Goal: Task Accomplishment & Management: Complete application form

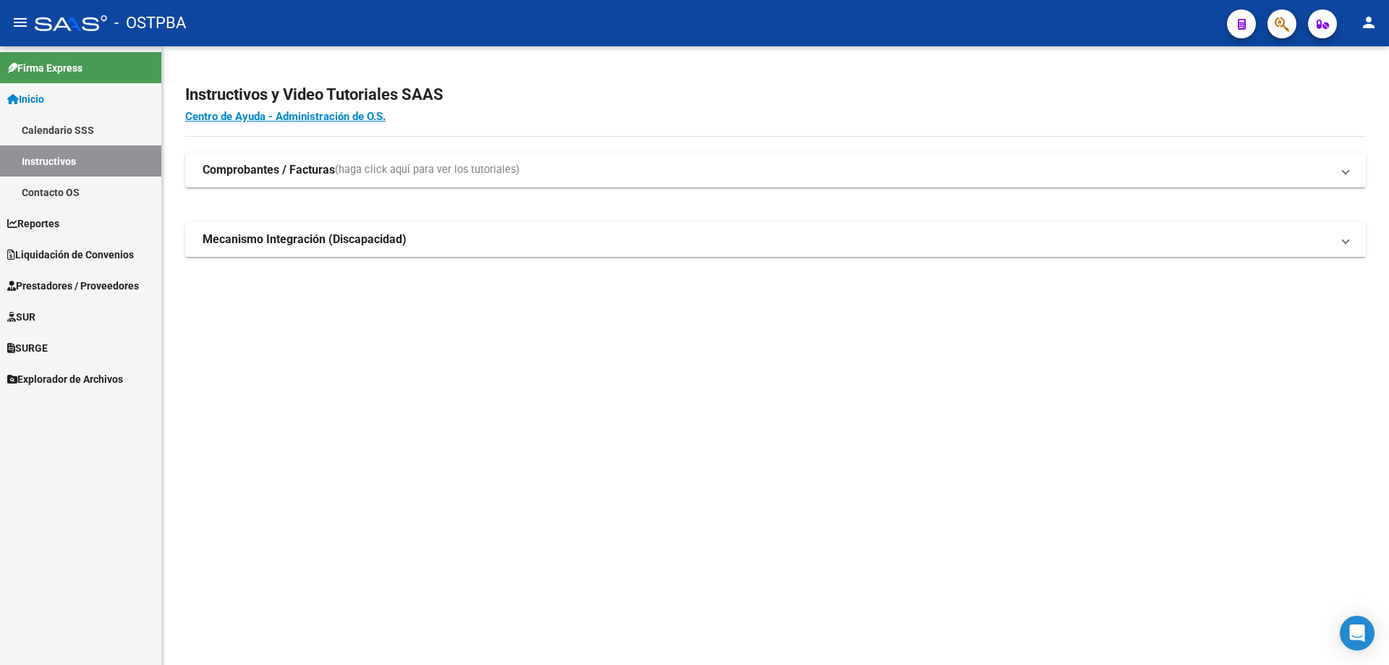
click at [48, 285] on span "Prestadores / Proveedores" at bounding box center [73, 286] width 132 height 16
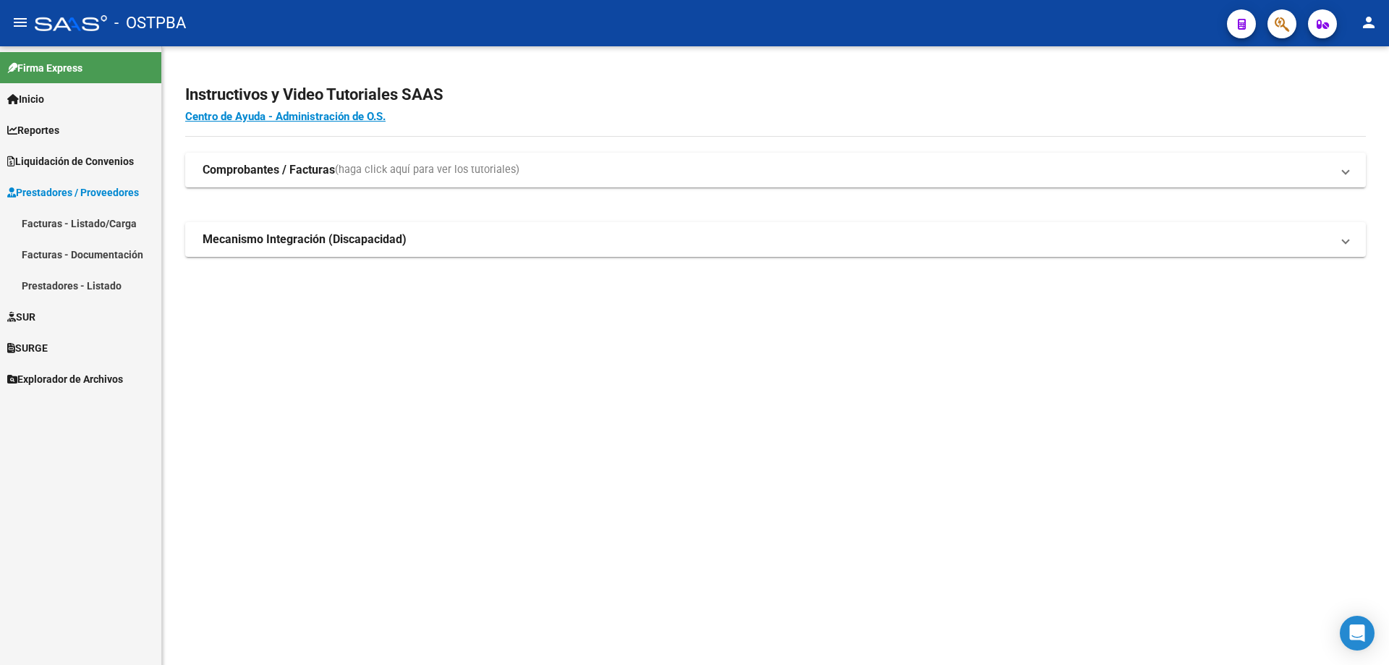
click at [35, 224] on link "Facturas - Listado/Carga" at bounding box center [80, 223] width 161 height 31
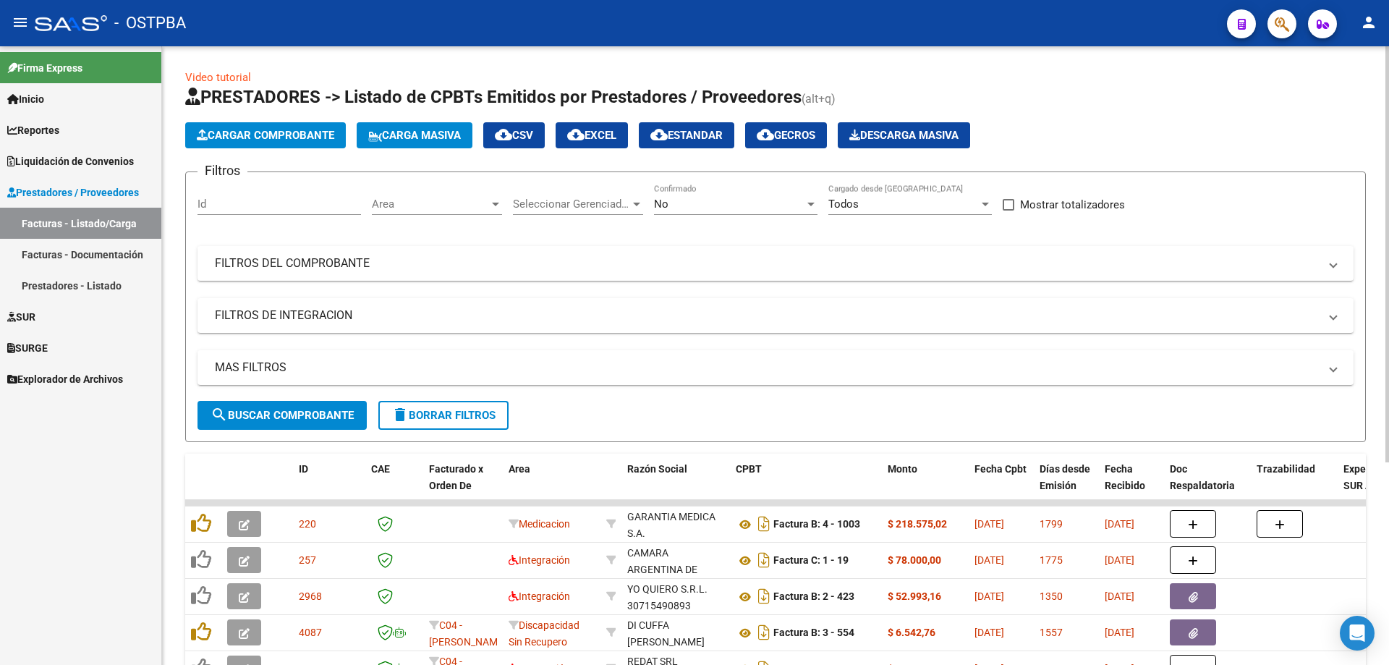
click at [494, 205] on div at bounding box center [495, 205] width 7 height 4
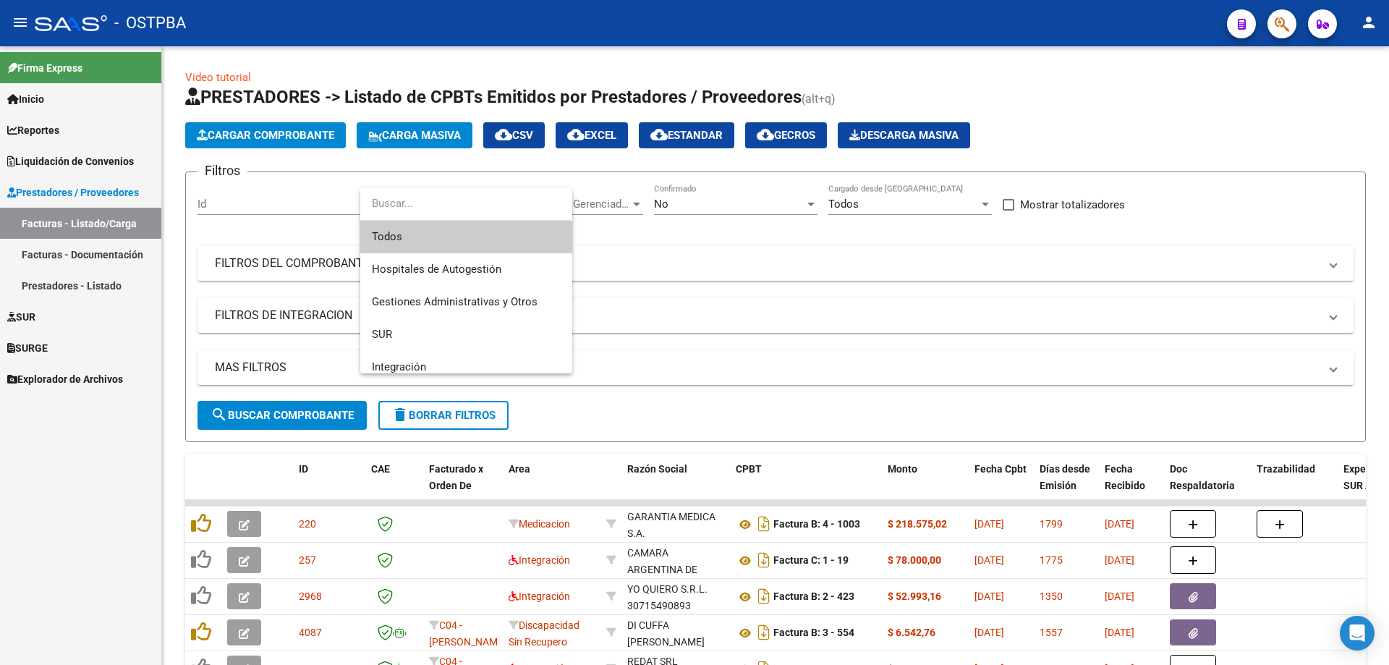
click at [407, 237] on span "Todos" at bounding box center [466, 237] width 189 height 33
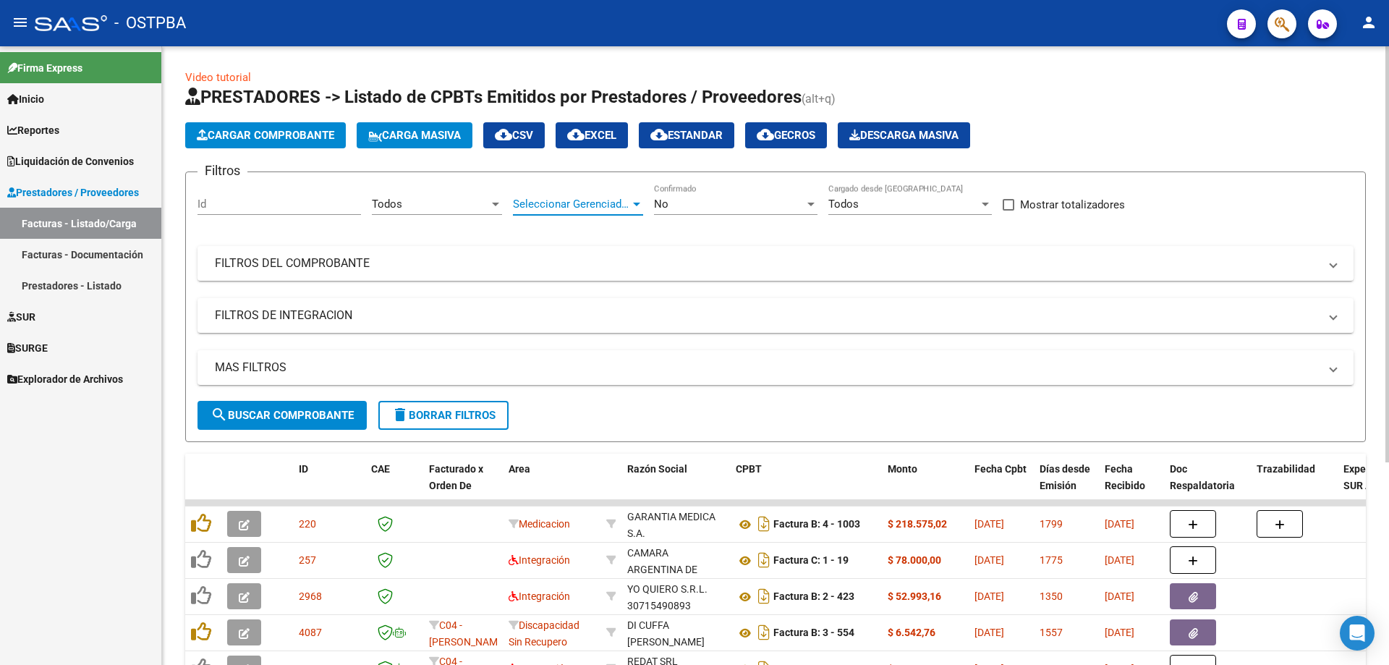
click at [634, 204] on div at bounding box center [636, 205] width 7 height 4
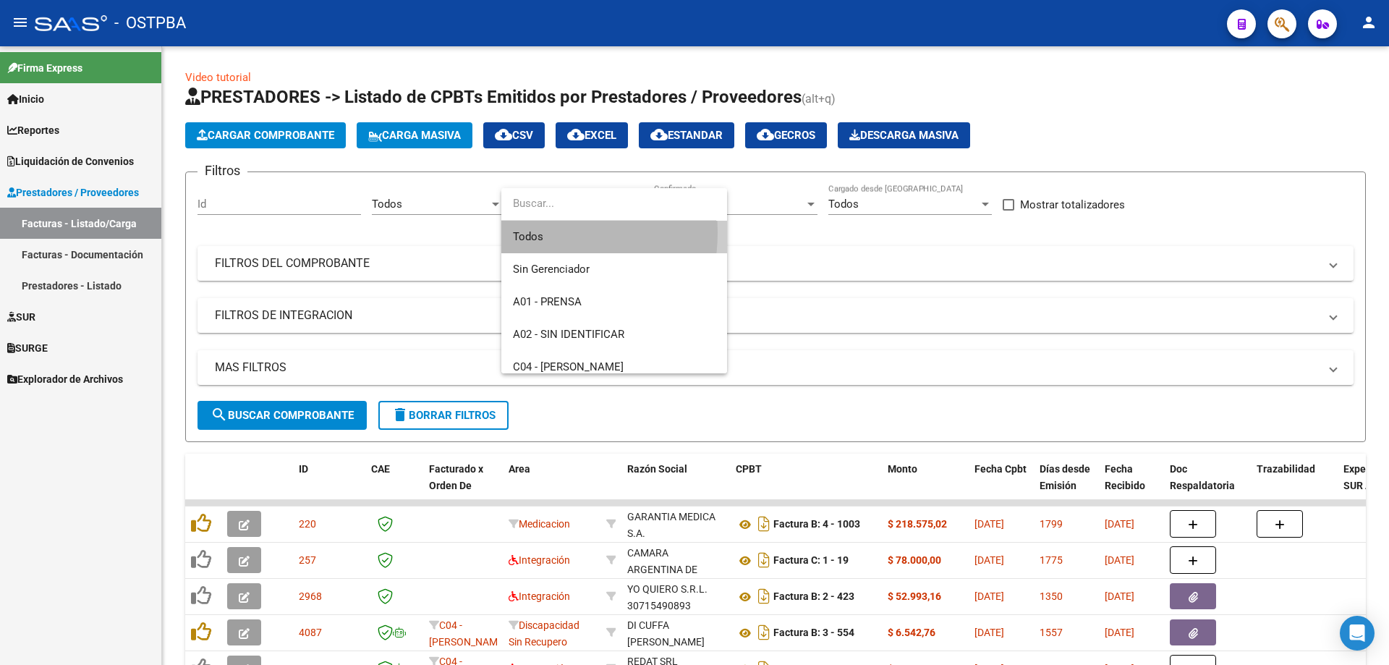
click at [530, 232] on span "Todos" at bounding box center [614, 237] width 203 height 33
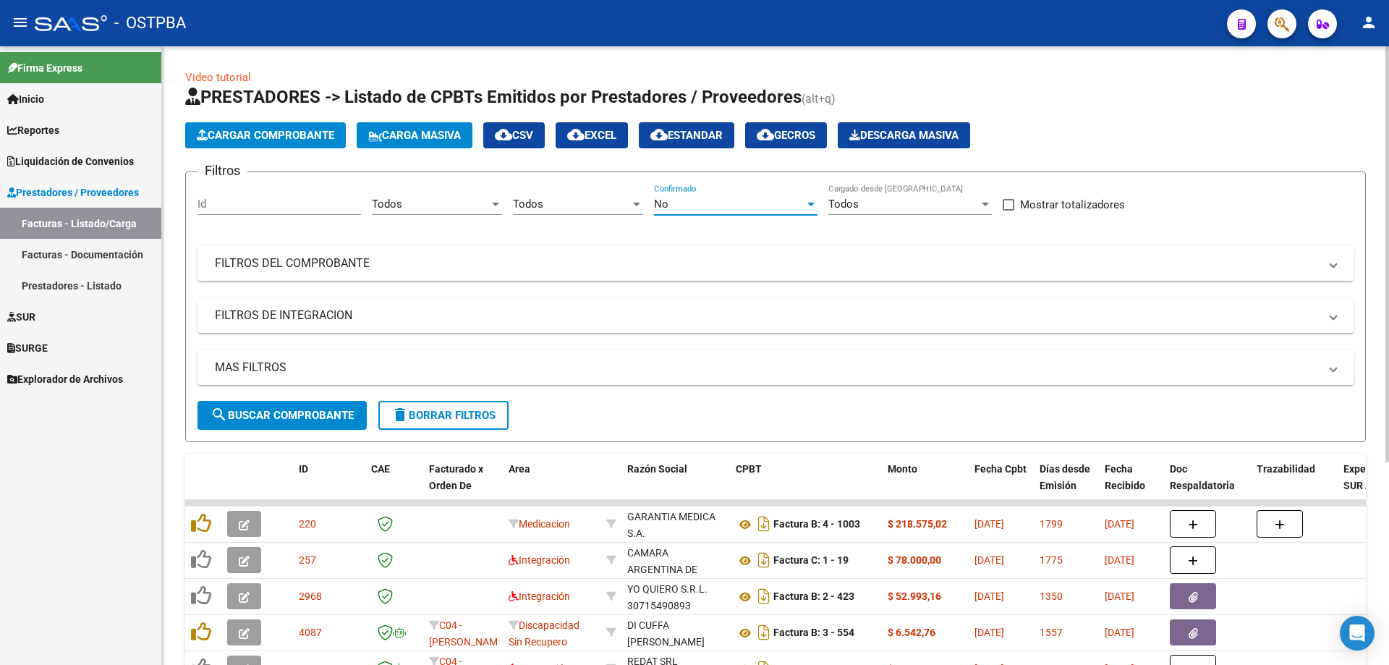
click at [810, 201] on div at bounding box center [811, 204] width 13 height 12
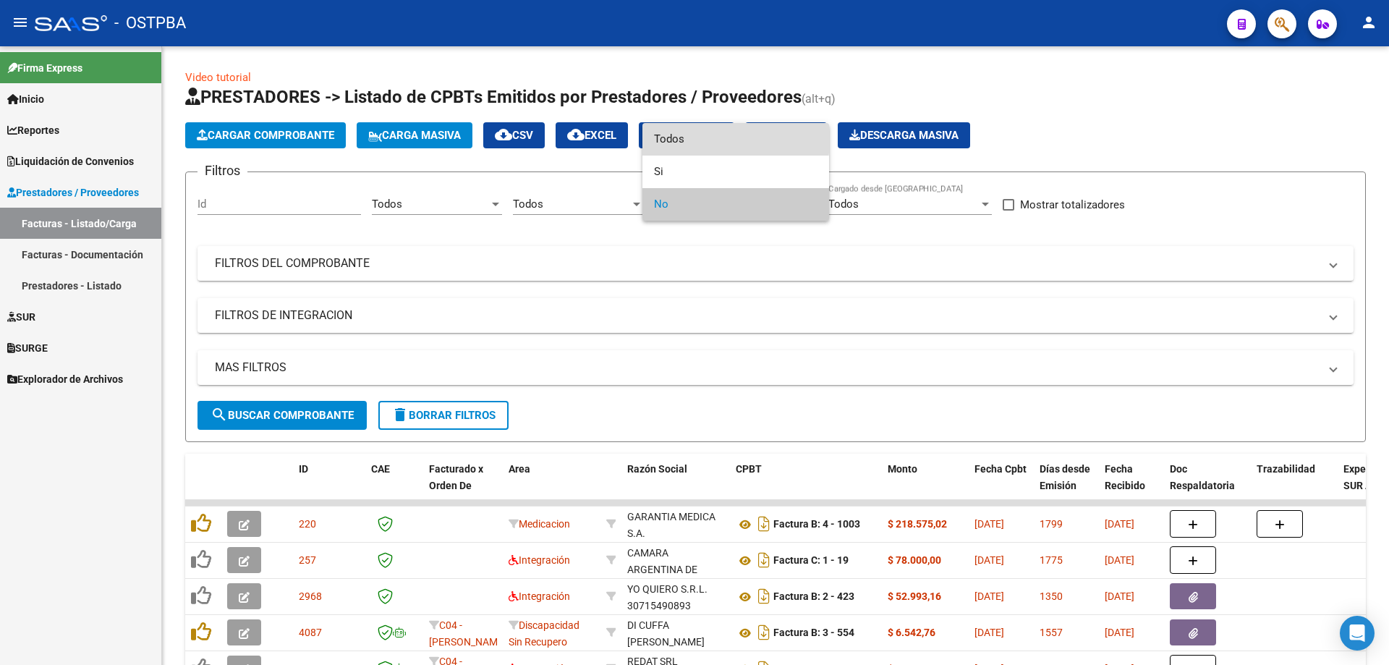
click at [672, 137] on span "Todos" at bounding box center [736, 139] width 164 height 33
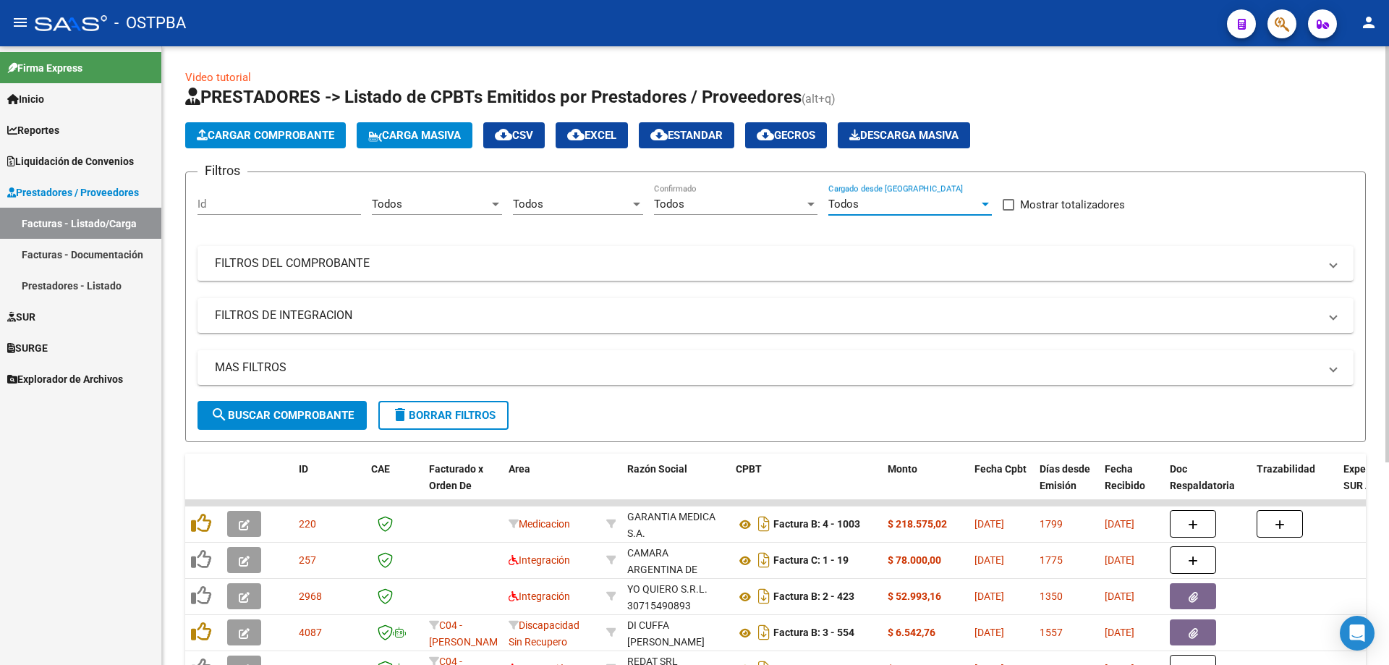
click at [983, 204] on div at bounding box center [985, 205] width 7 height 4
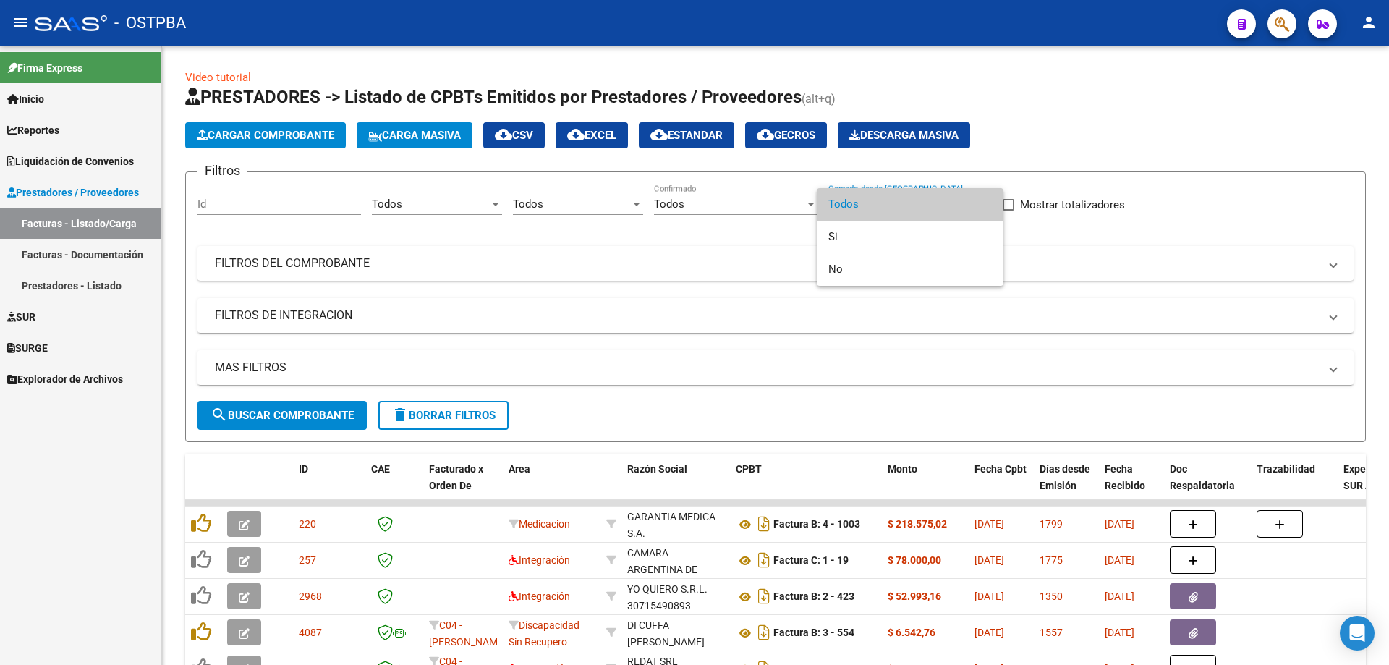
click at [844, 205] on span "Todos" at bounding box center [910, 204] width 164 height 33
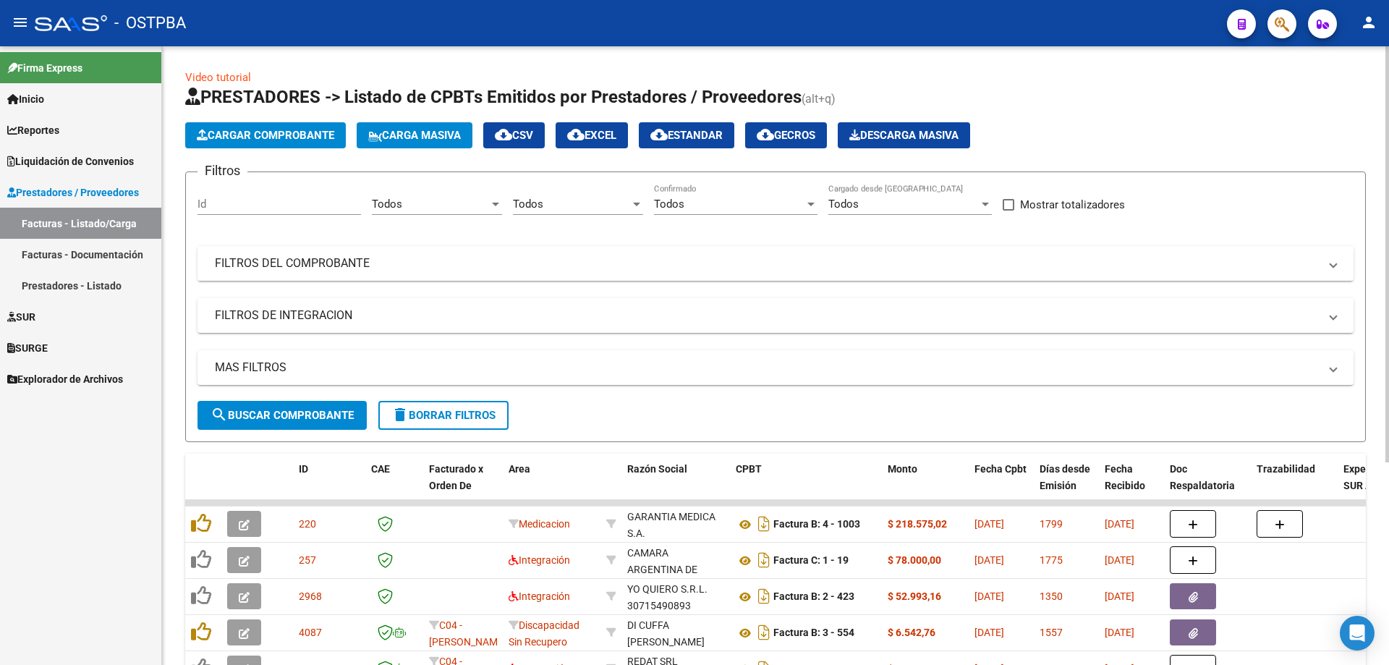
click at [285, 259] on mat-panel-title "FILTROS DEL COMPROBANTE" at bounding box center [767, 263] width 1104 height 16
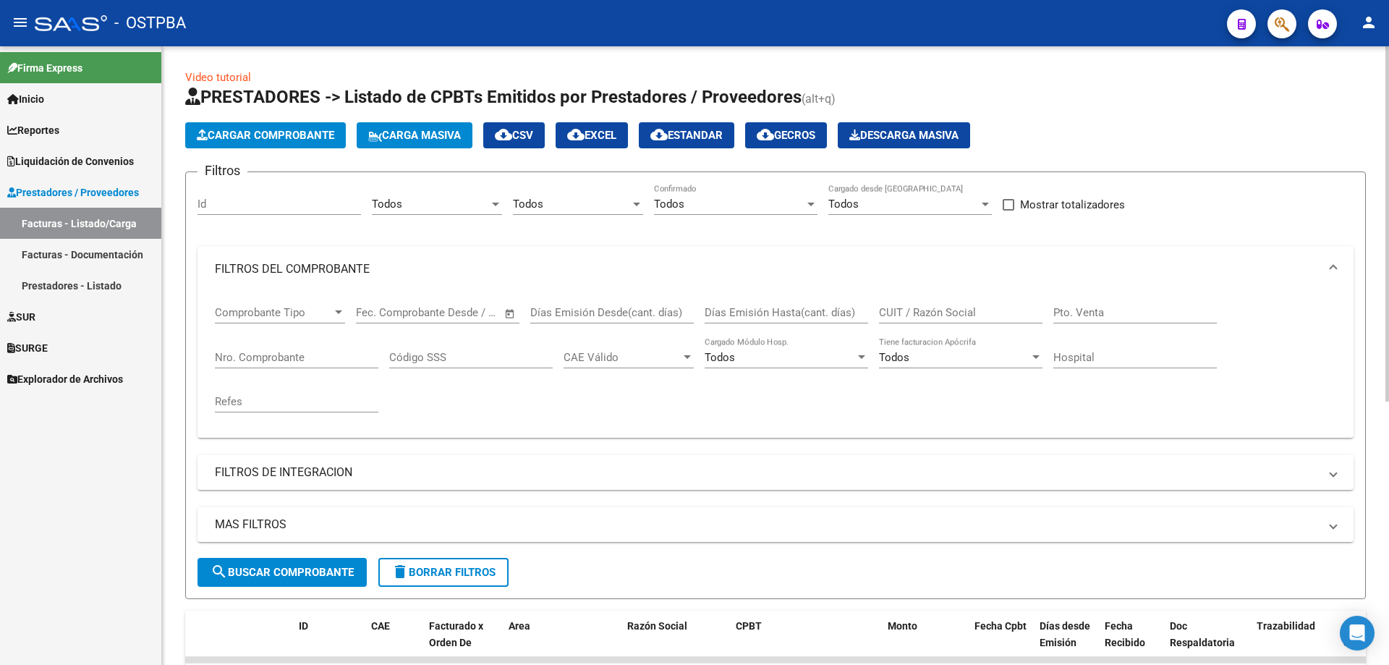
click at [249, 352] on input "Nro. Comprobante" at bounding box center [297, 357] width 164 height 13
type input "20545"
click at [270, 570] on span "search Buscar Comprobante" at bounding box center [282, 572] width 143 height 13
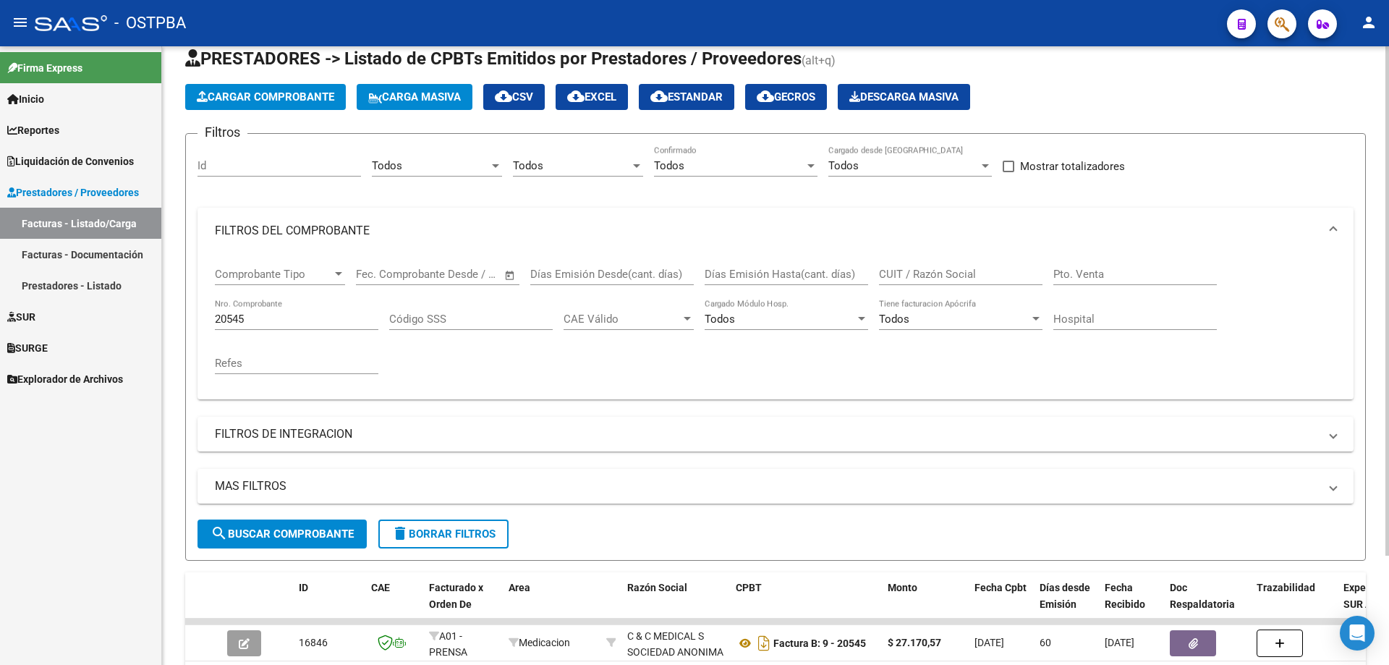
scroll to position [133, 0]
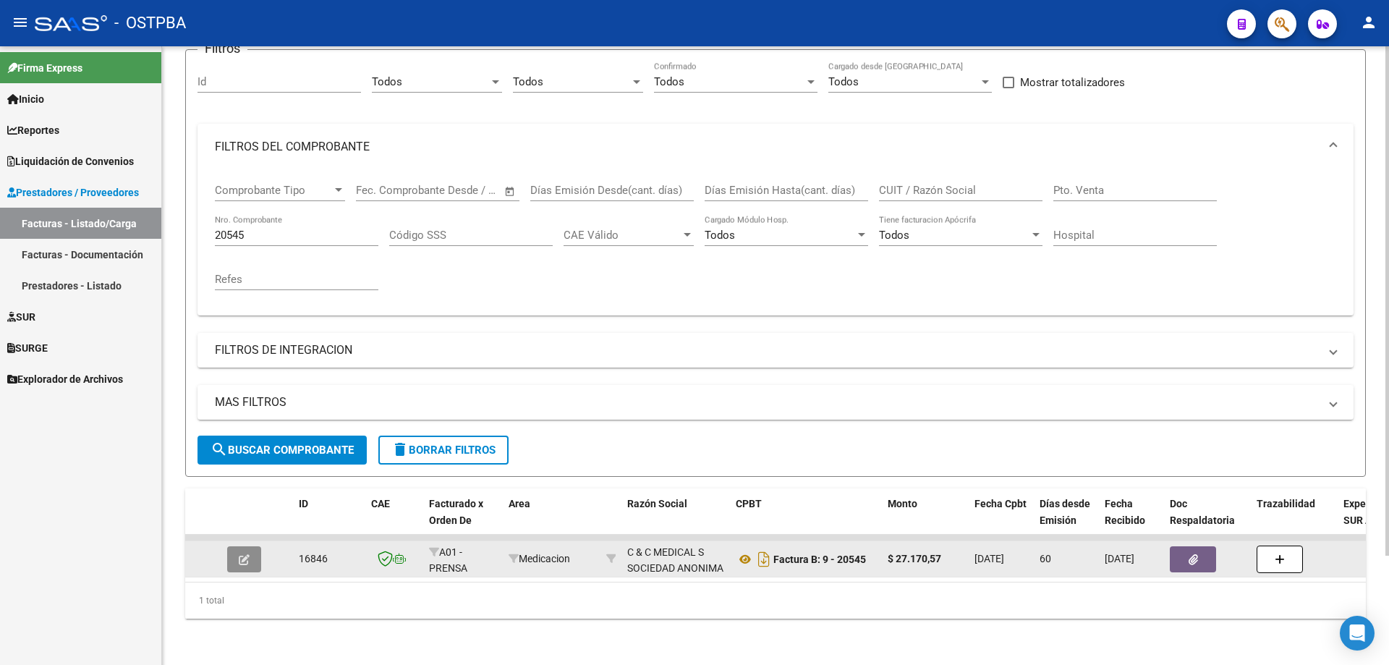
click at [249, 554] on icon "button" at bounding box center [244, 559] width 11 height 11
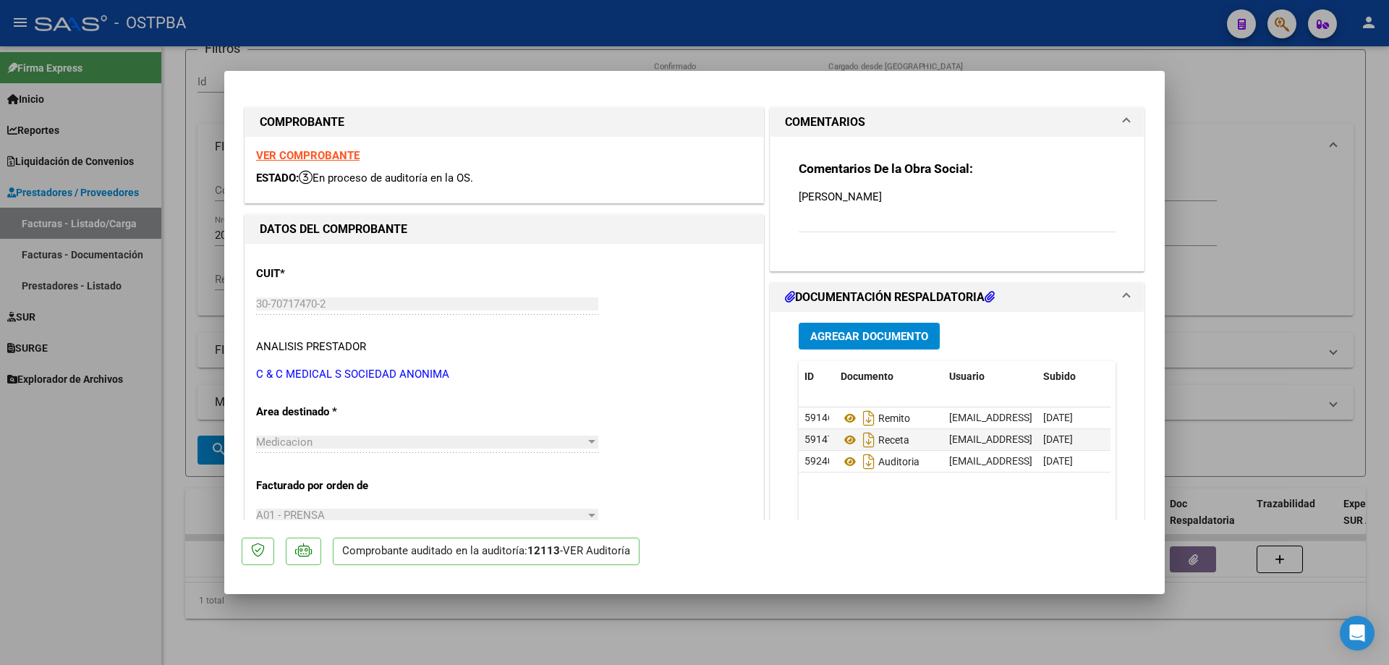
scroll to position [29, 0]
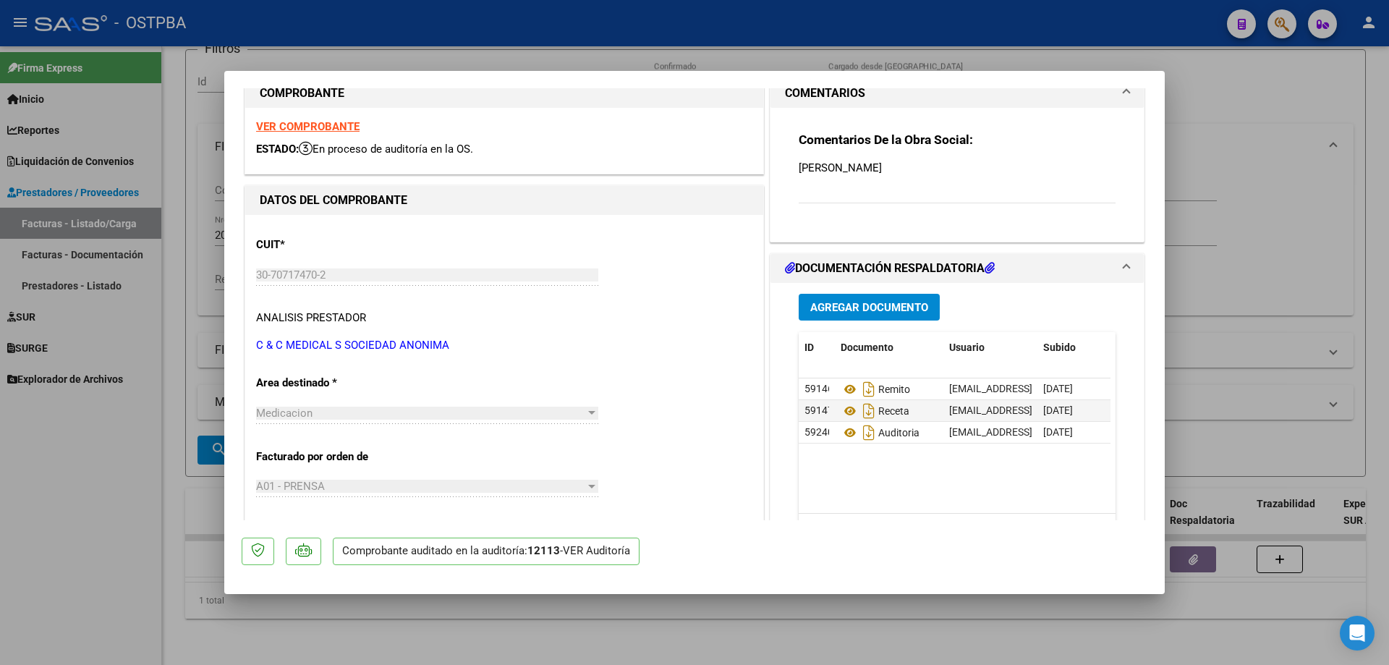
click at [454, 644] on div at bounding box center [694, 332] width 1389 height 665
type input "$ 0,00"
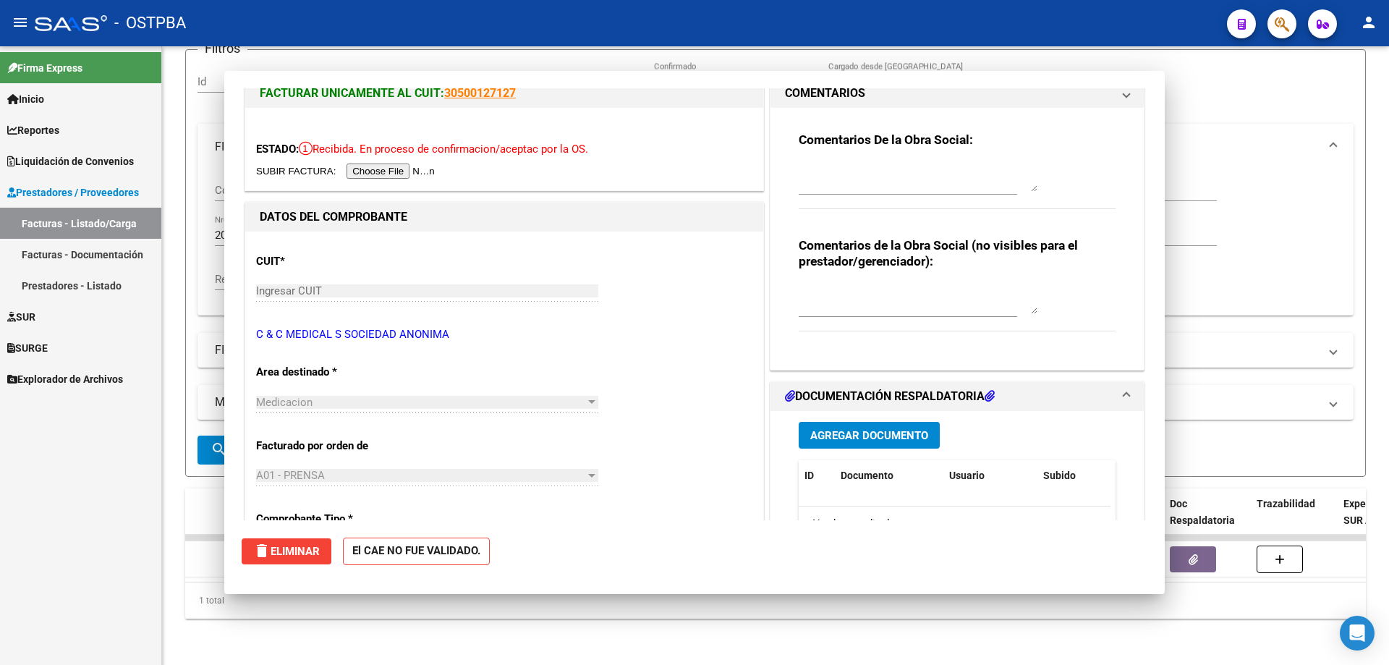
scroll to position [12, 0]
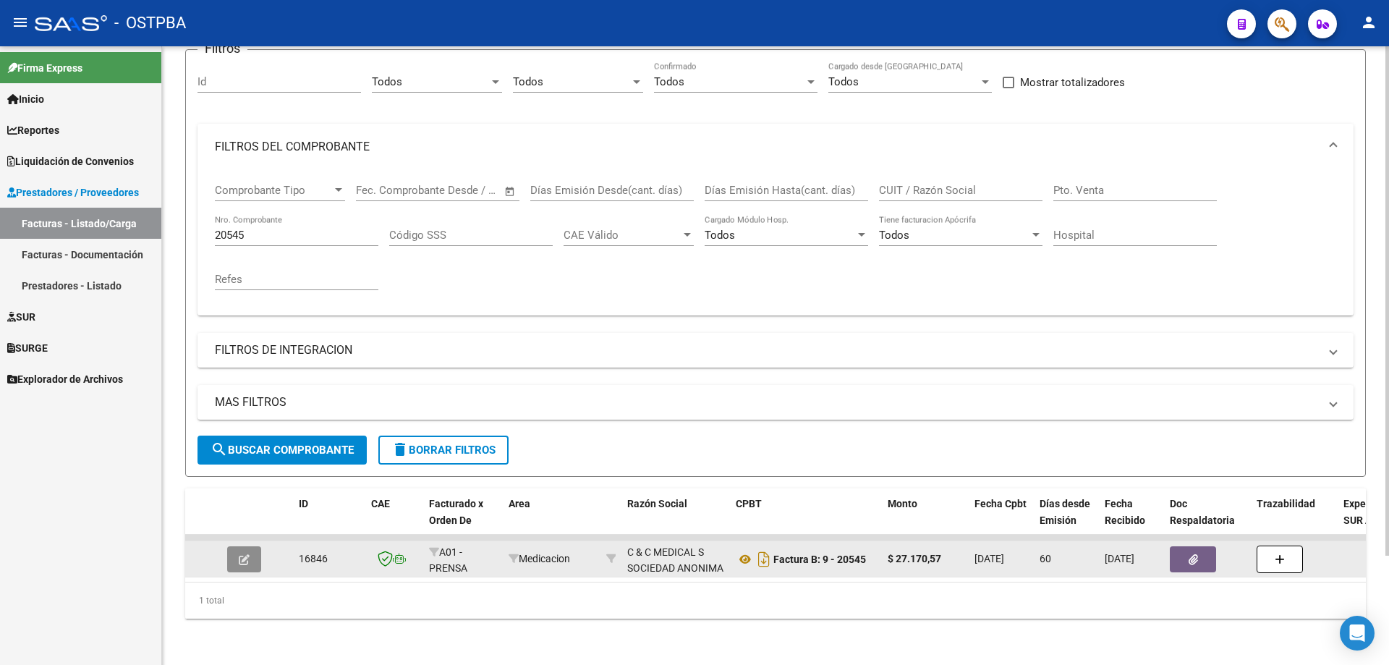
click at [242, 554] on icon "button" at bounding box center [244, 559] width 11 height 11
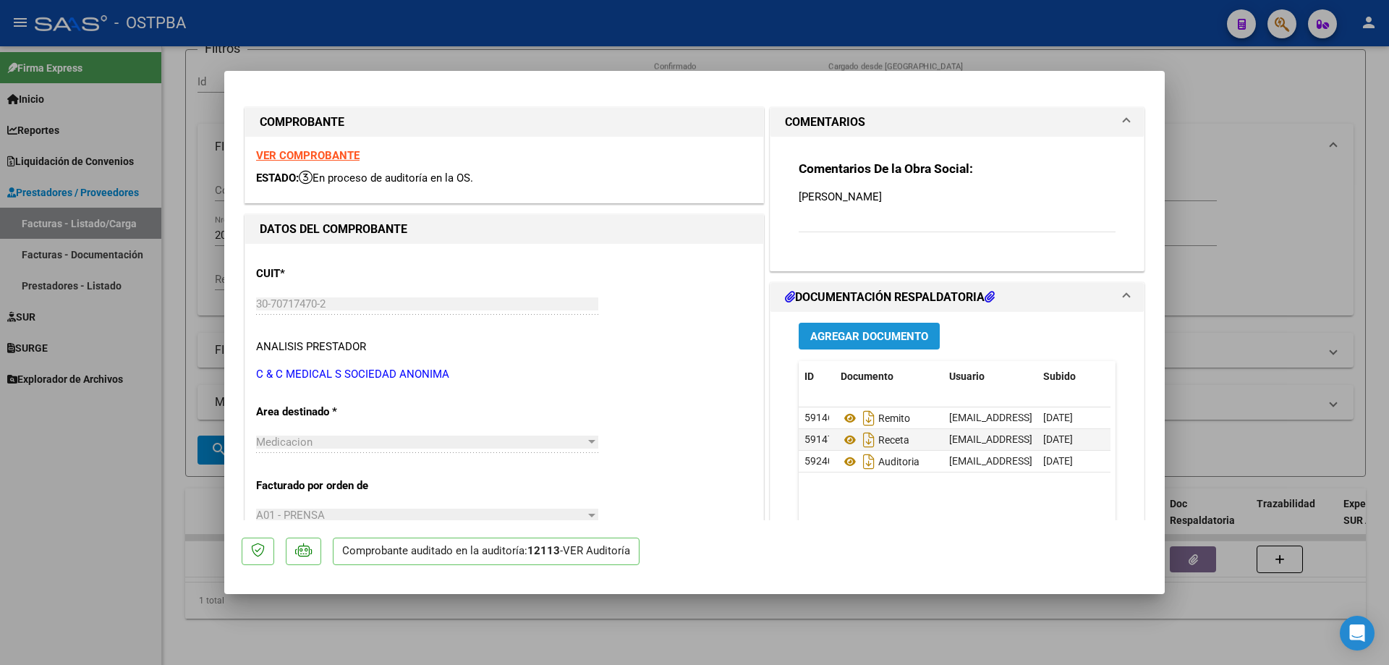
click at [849, 330] on span "Agregar Documento" at bounding box center [869, 336] width 118 height 13
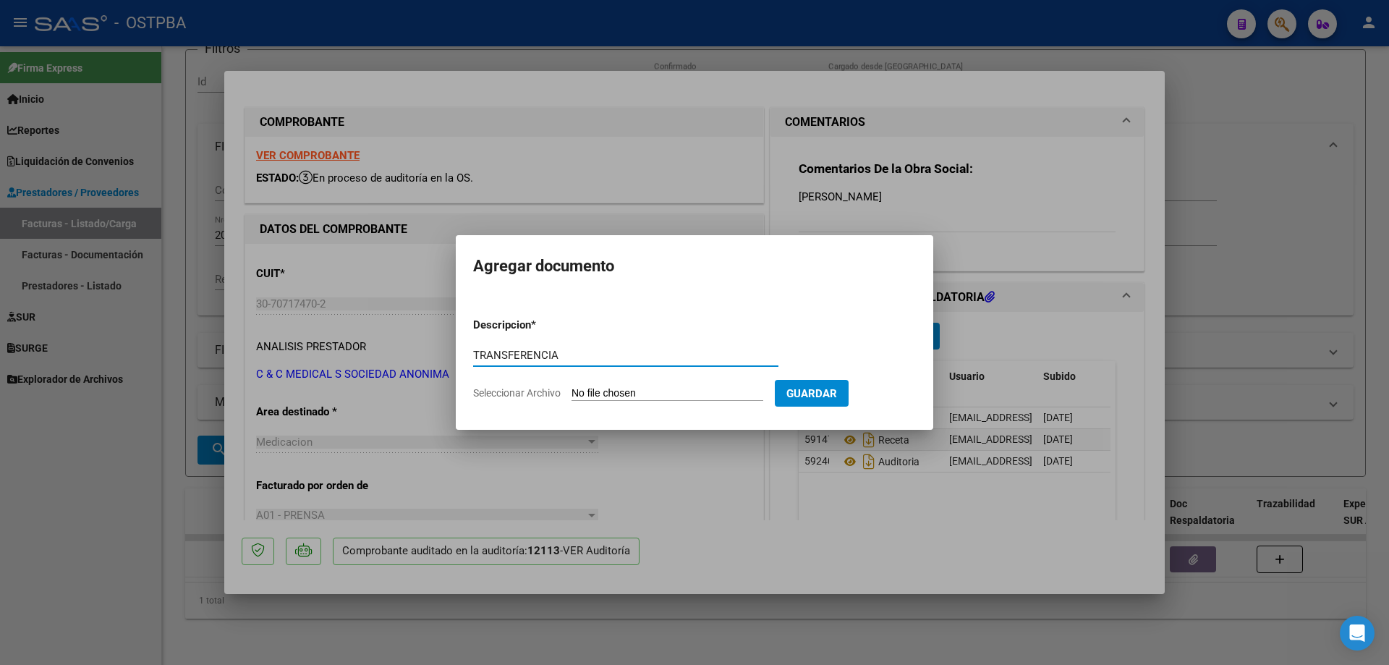
type input "TRANSFERENCIA"
click at [621, 392] on input "Seleccionar Archivo" at bounding box center [668, 394] width 192 height 14
type input "C:\fakepath\IMG_20250912_0001.pdf"
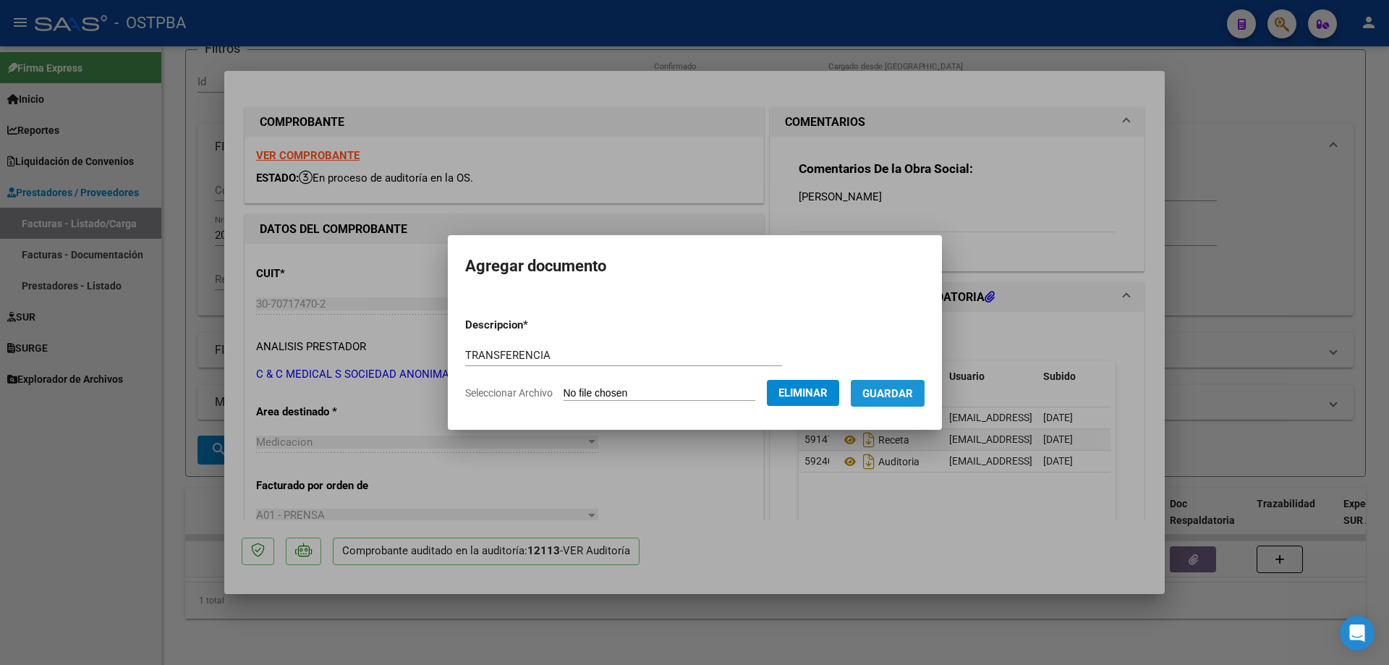
click at [883, 395] on span "Guardar" at bounding box center [887, 393] width 51 height 13
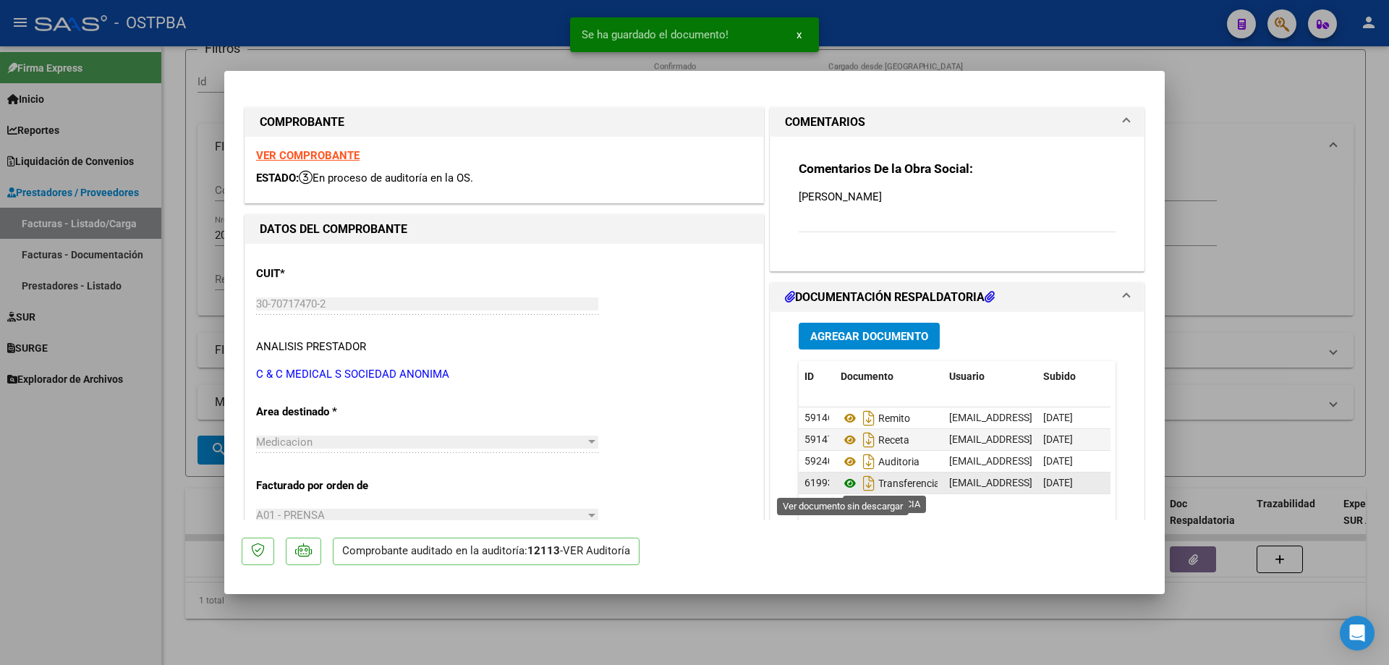
click at [844, 483] on icon at bounding box center [850, 483] width 19 height 17
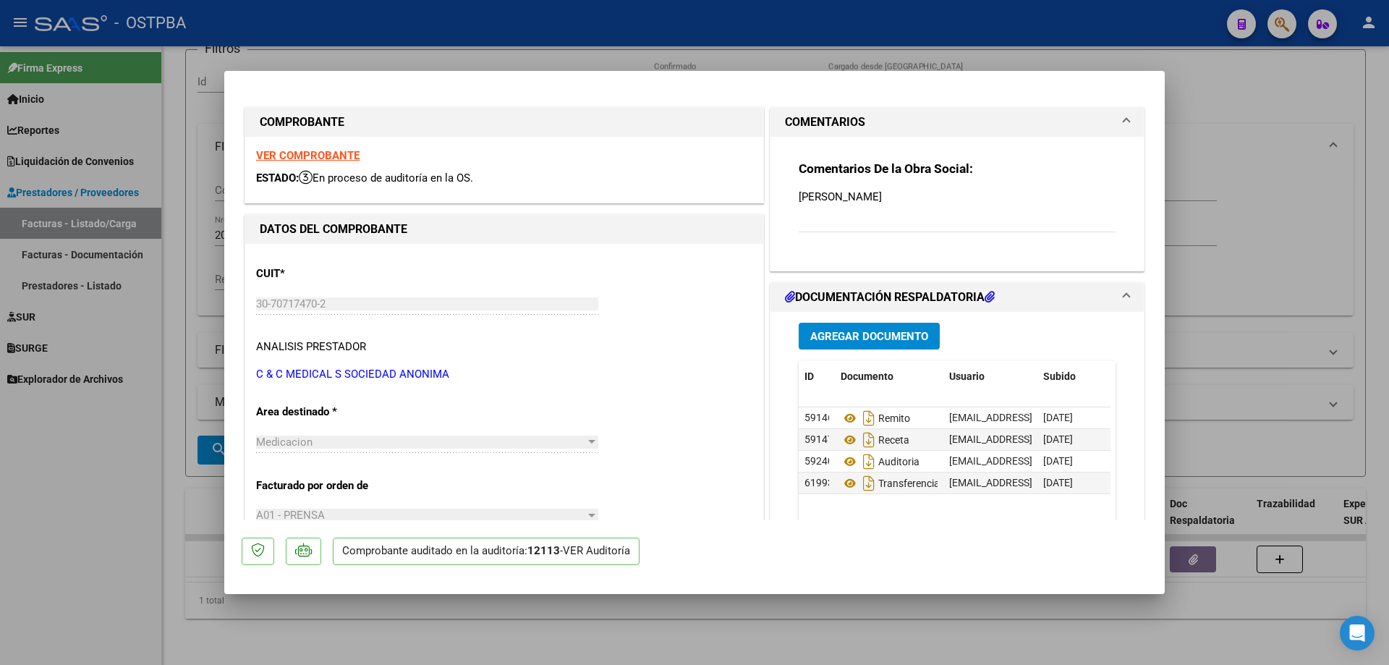
click at [850, 333] on span "Agregar Documento" at bounding box center [869, 336] width 118 height 13
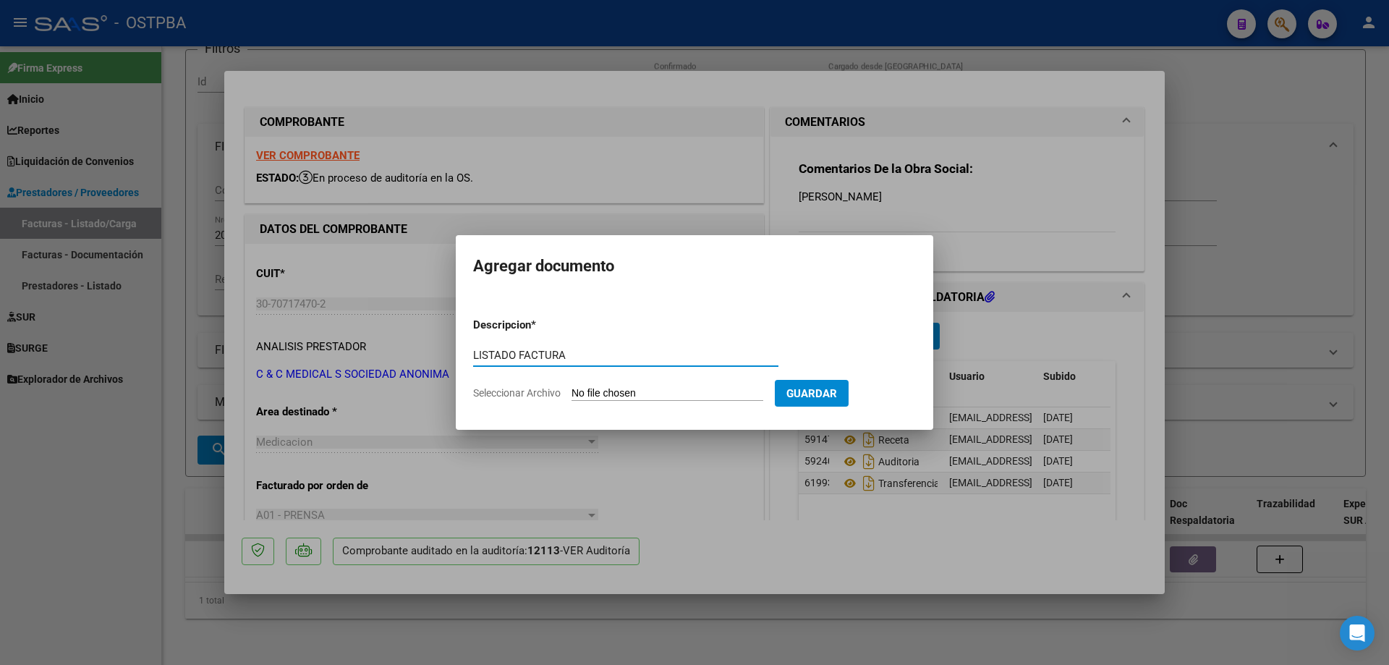
type input "LISTADO FACTURA"
click at [642, 392] on input "Seleccionar Archivo" at bounding box center [668, 394] width 192 height 14
type input "C:\fakepath\IMG_20250912_0002.pdf"
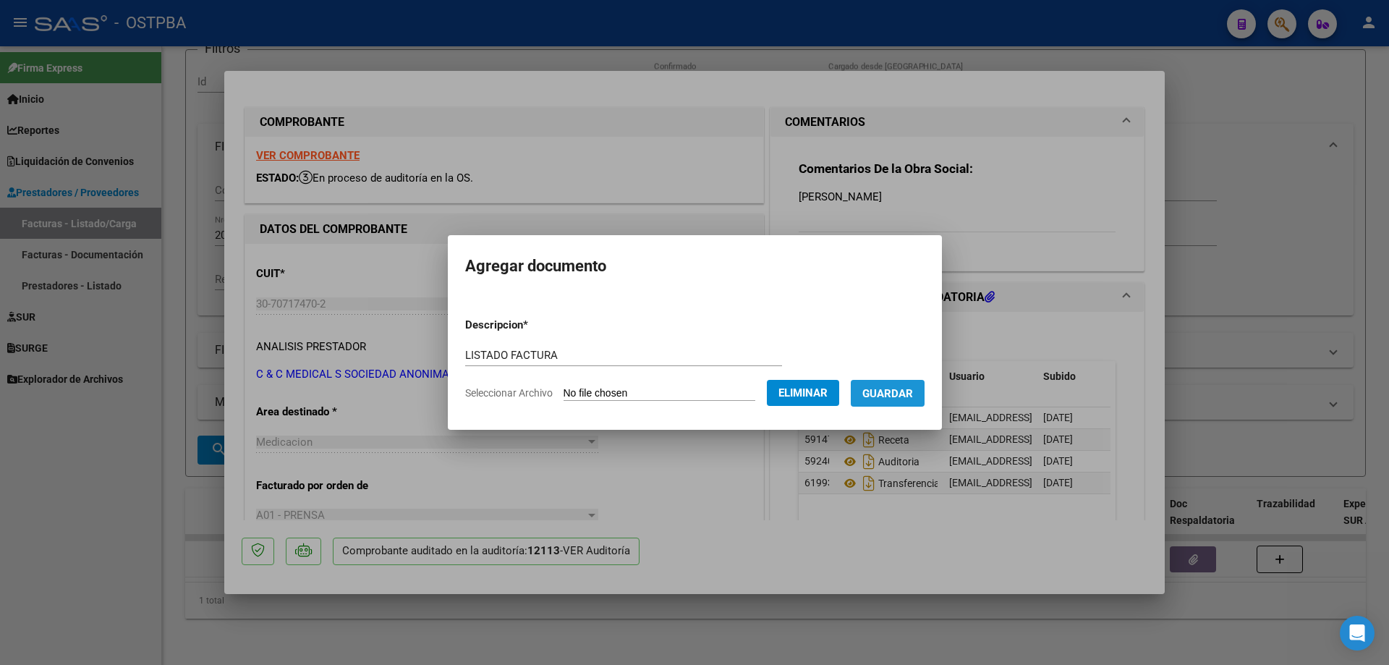
click at [901, 395] on span "Guardar" at bounding box center [887, 393] width 51 height 13
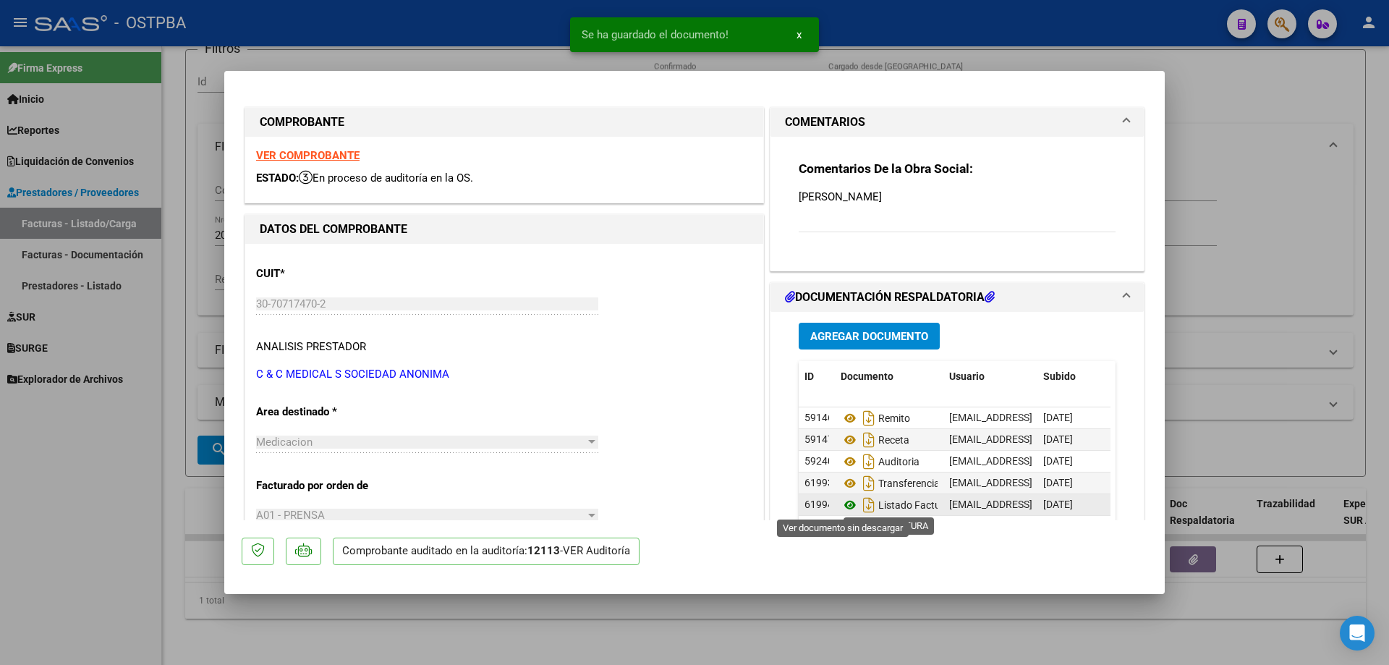
click at [845, 503] on icon at bounding box center [850, 504] width 19 height 17
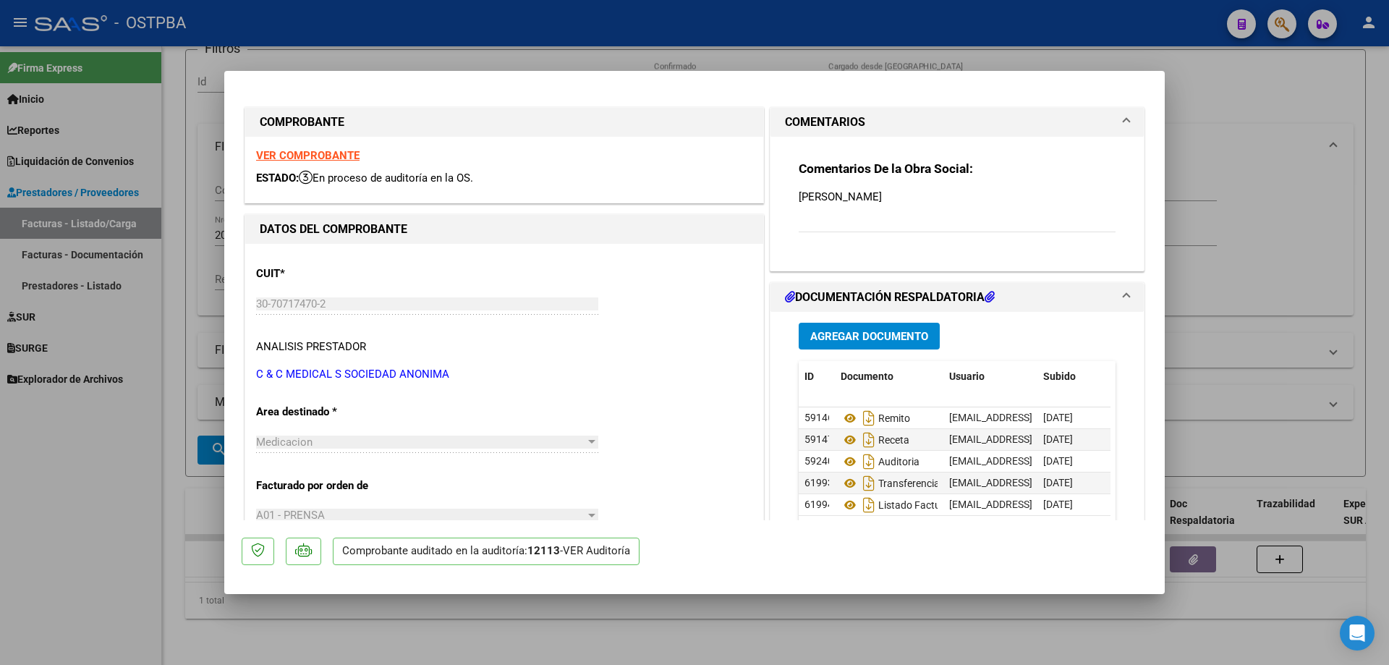
click at [831, 331] on span "Agregar Documento" at bounding box center [869, 336] width 118 height 13
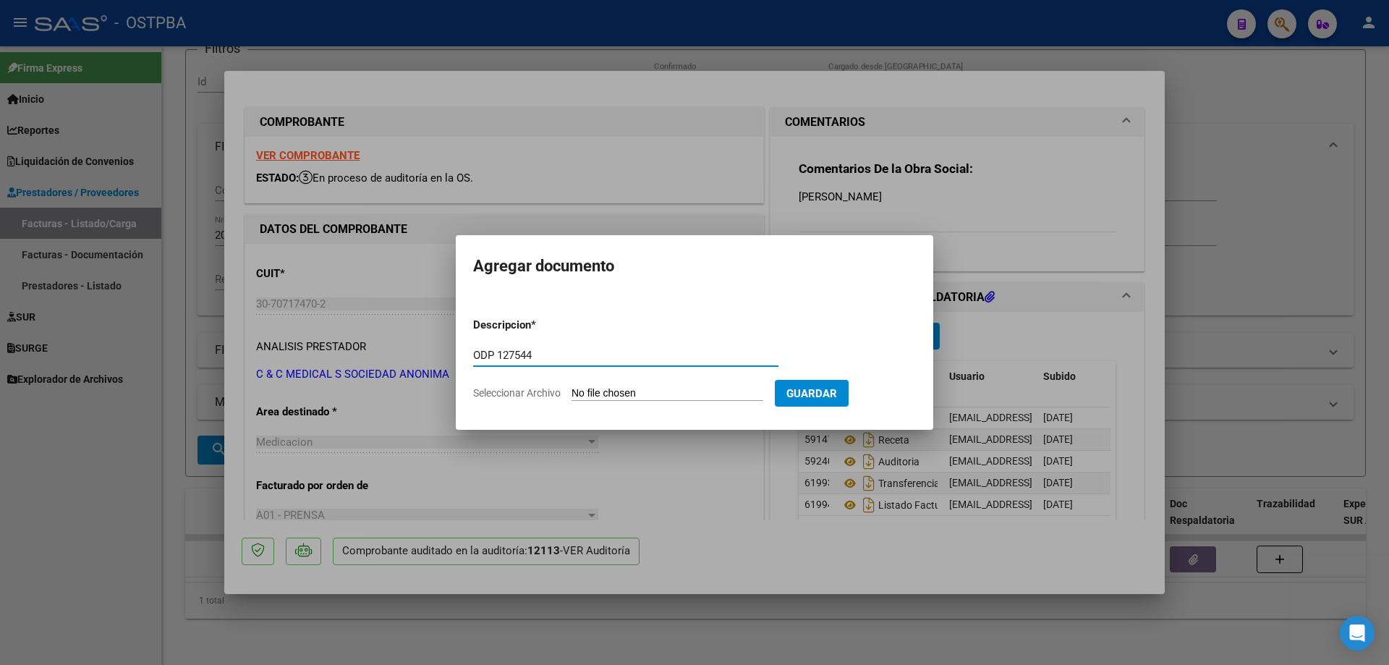
type input "ODP 127544"
click at [615, 390] on input "Seleccionar Archivo" at bounding box center [668, 394] width 192 height 14
type input "C:\fakepath\IMG_20250912_0003.pdf"
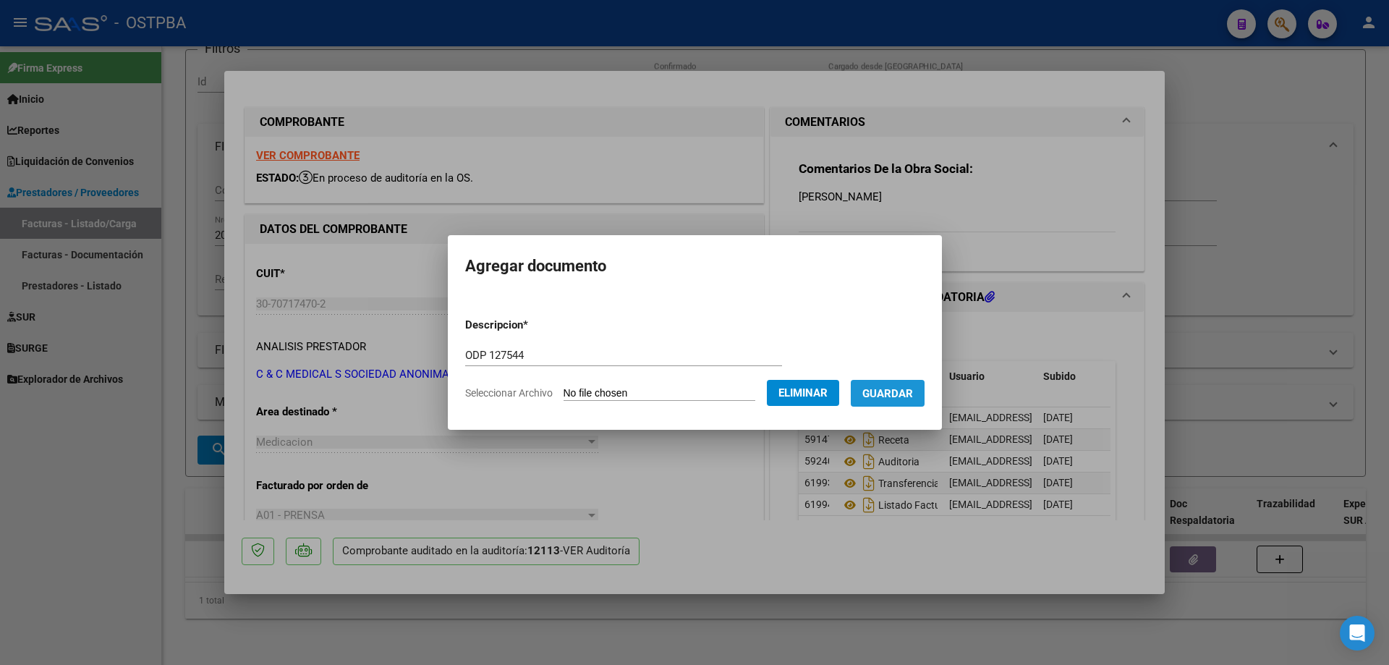
click at [899, 396] on span "Guardar" at bounding box center [887, 393] width 51 height 13
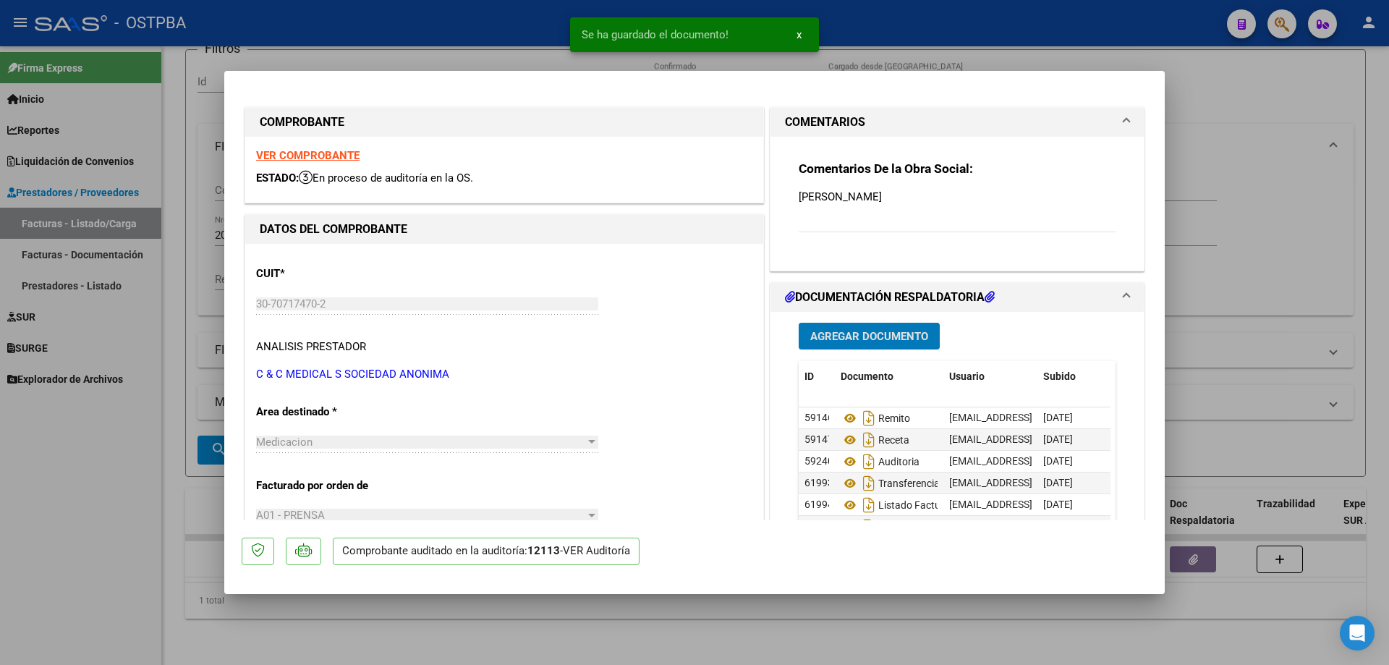
scroll to position [72, 0]
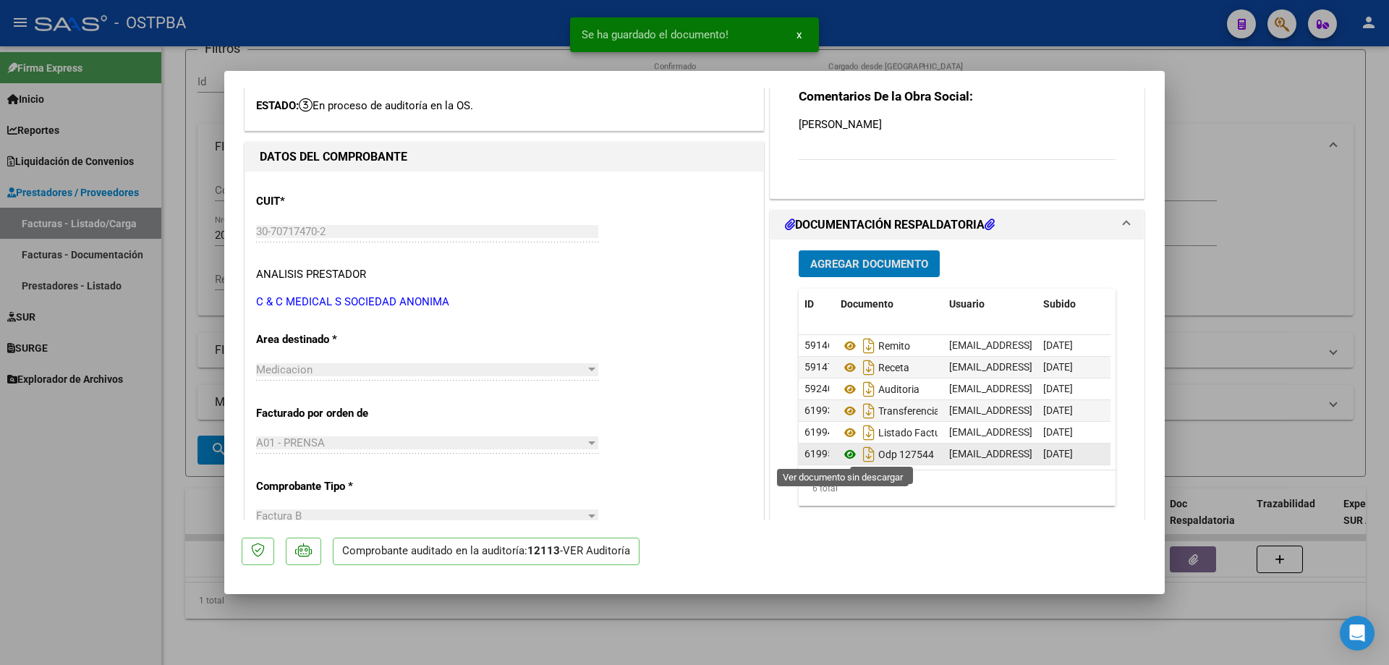
click at [843, 455] on icon at bounding box center [850, 454] width 19 height 17
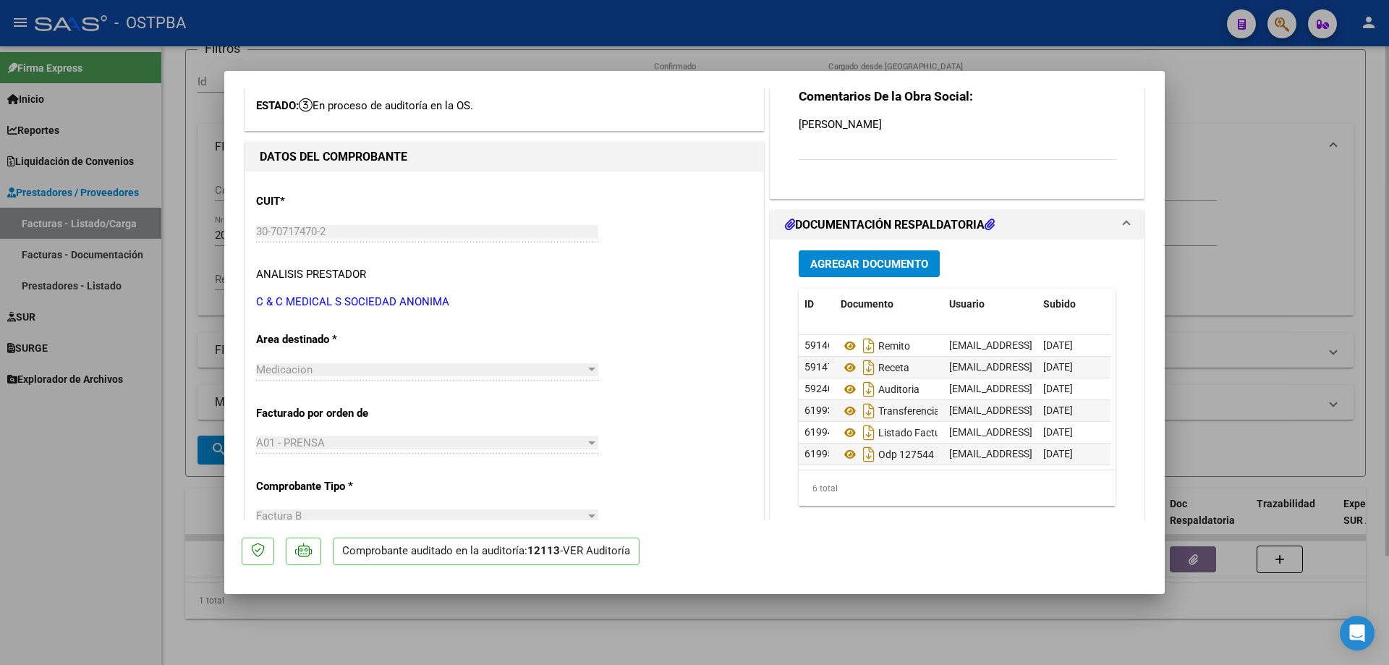
click at [524, 634] on div at bounding box center [694, 332] width 1389 height 665
type input "$ 0,00"
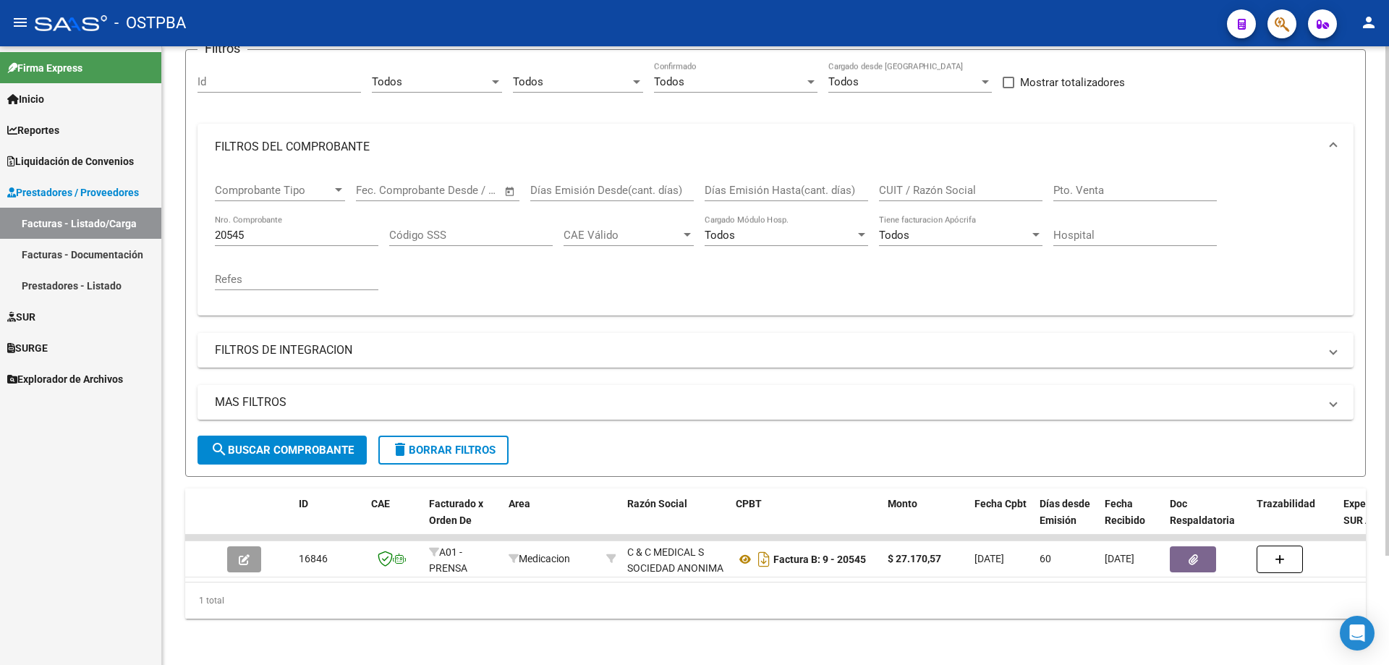
click at [291, 229] on input "20545" at bounding box center [297, 235] width 164 height 13
type input "2"
type input "72784"
click at [297, 443] on span "search Buscar Comprobante" at bounding box center [282, 449] width 143 height 13
click at [273, 443] on span "search Buscar Comprobante" at bounding box center [282, 449] width 143 height 13
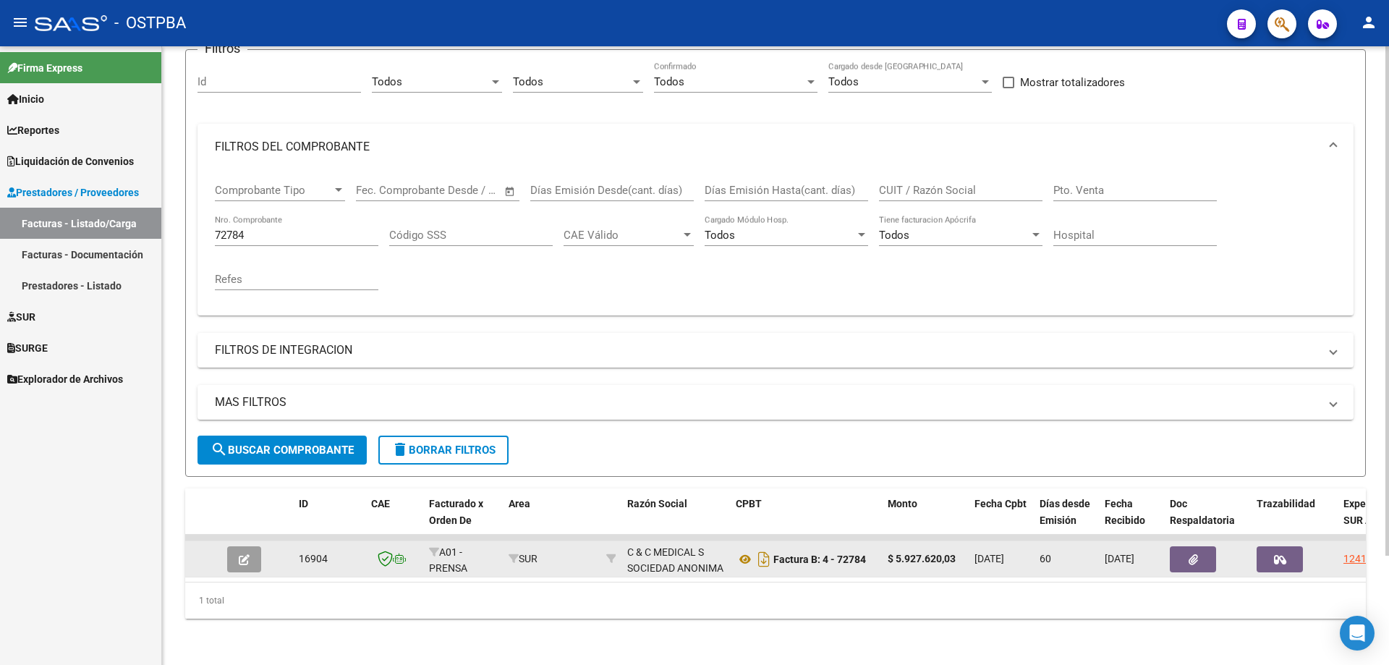
click at [242, 553] on span "button" at bounding box center [244, 559] width 11 height 13
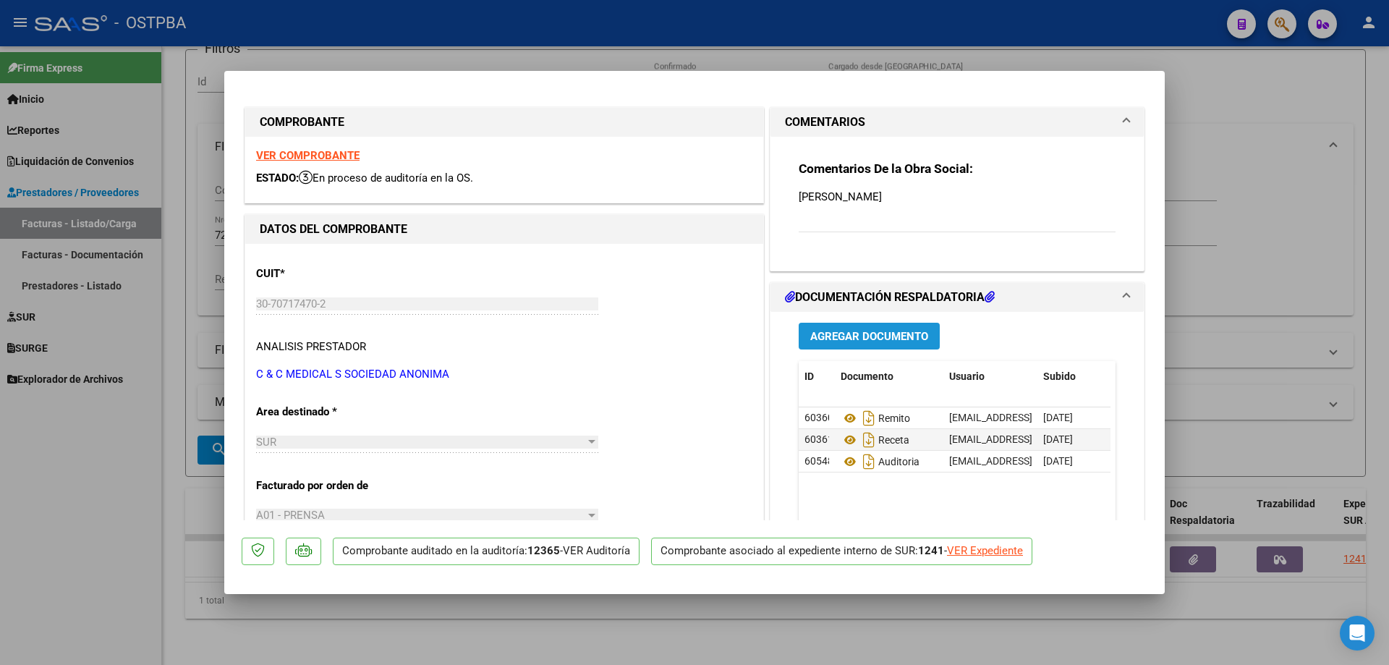
click at [850, 338] on span "Agregar Documento" at bounding box center [869, 336] width 118 height 13
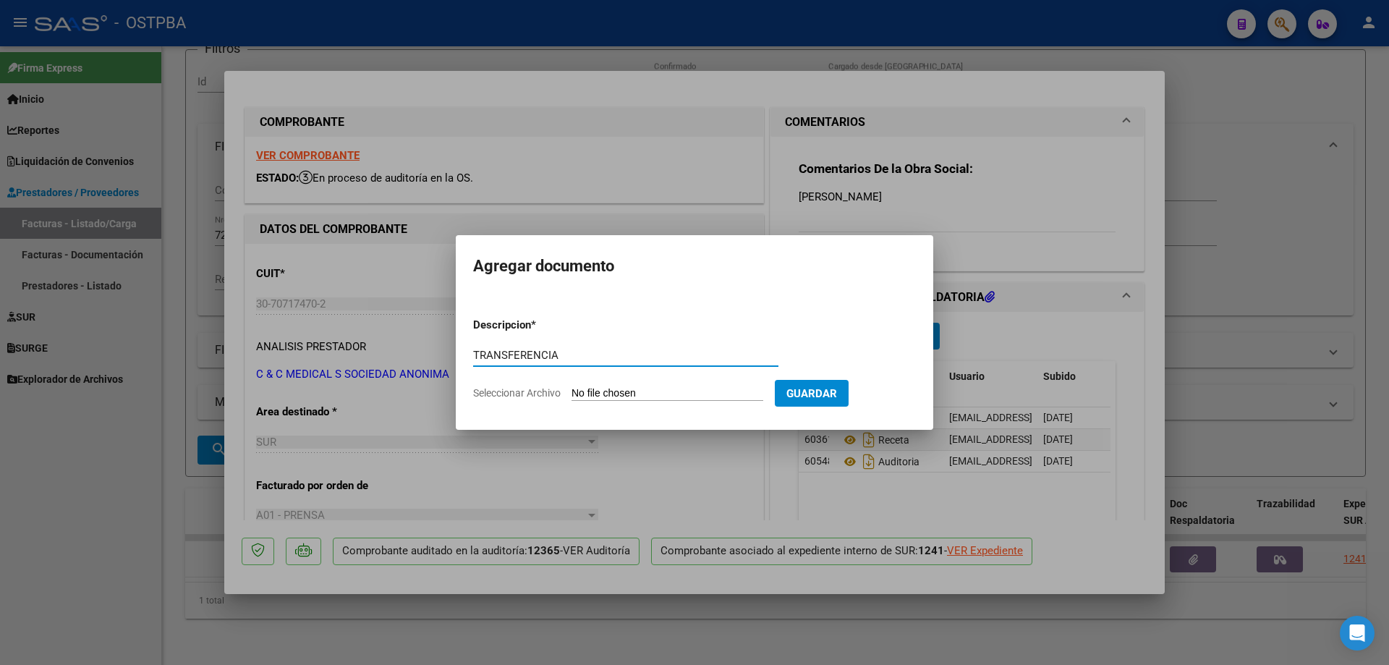
type input "TRANSFERENCIA"
click at [650, 390] on input "Seleccionar Archivo" at bounding box center [668, 394] width 192 height 14
type input "C:\fakepath\IMG_20250912_0001.pdf"
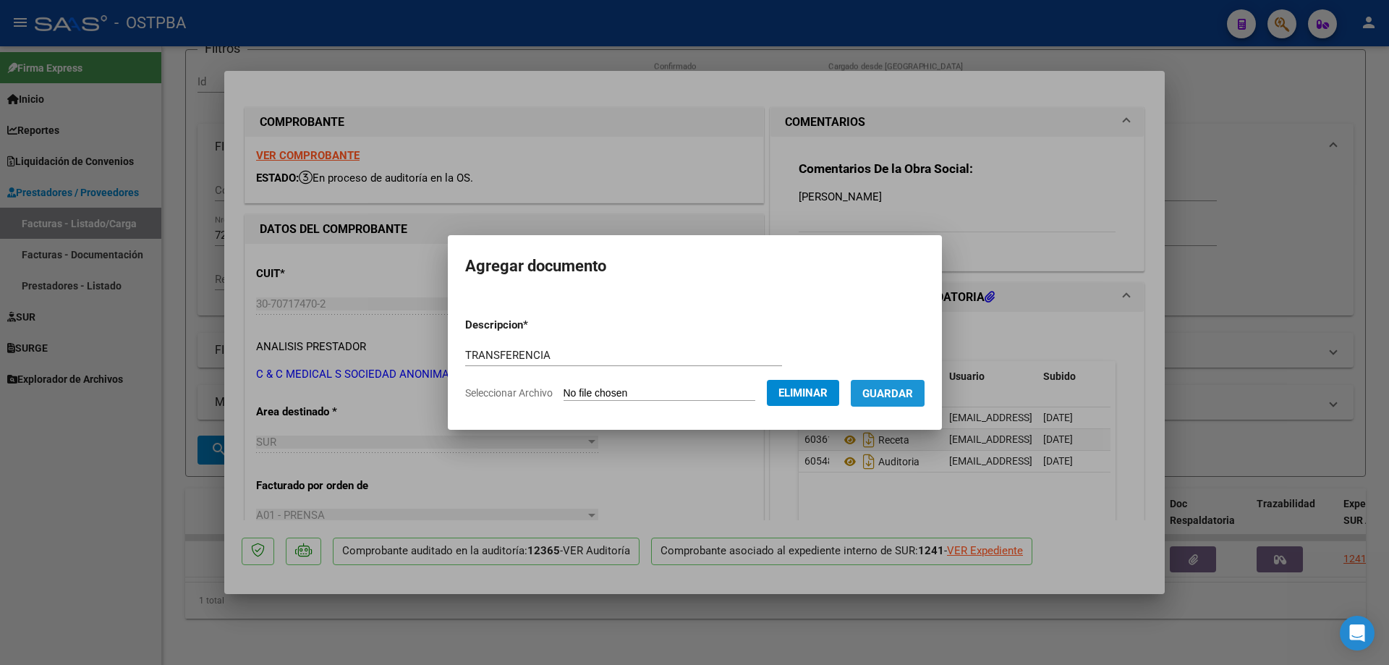
click at [894, 391] on span "Guardar" at bounding box center [887, 393] width 51 height 13
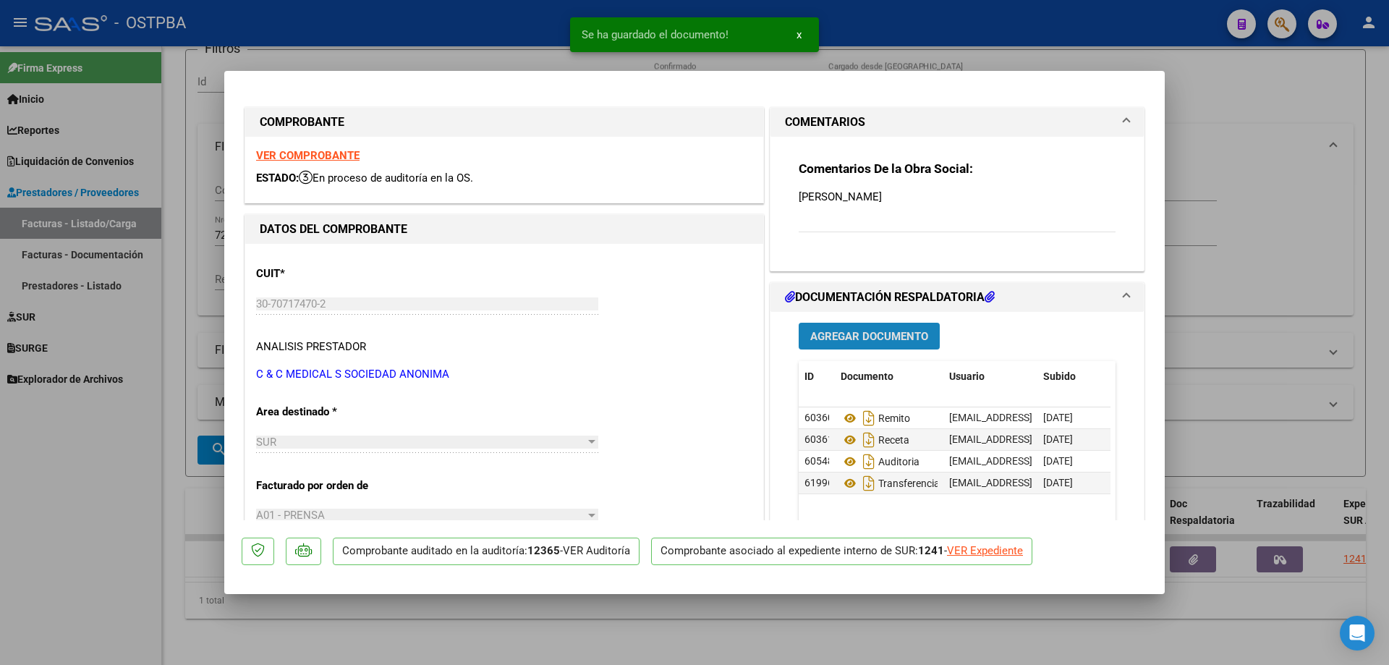
click at [870, 331] on span "Agregar Documento" at bounding box center [869, 336] width 118 height 13
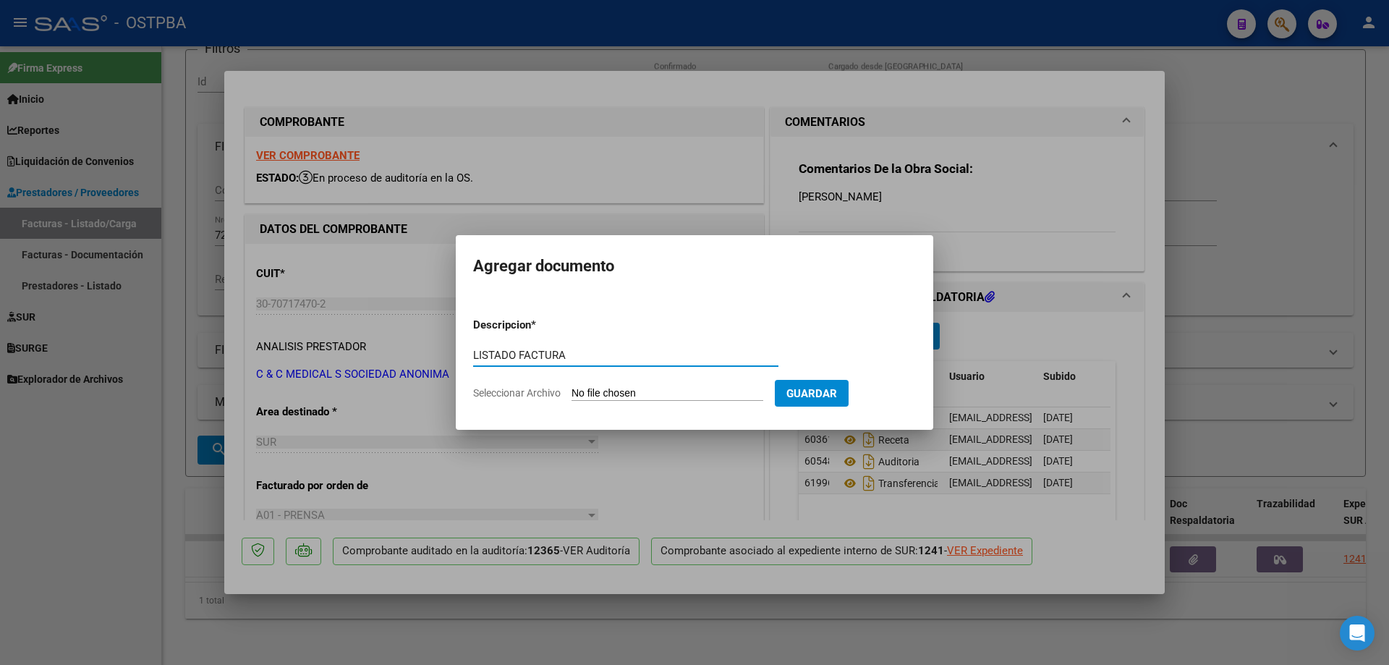
type input "LISTADO FACTURA"
click at [635, 394] on input "Seleccionar Archivo" at bounding box center [668, 394] width 192 height 14
type input "C:\fakepath\IMG_20250912_0002.pdf"
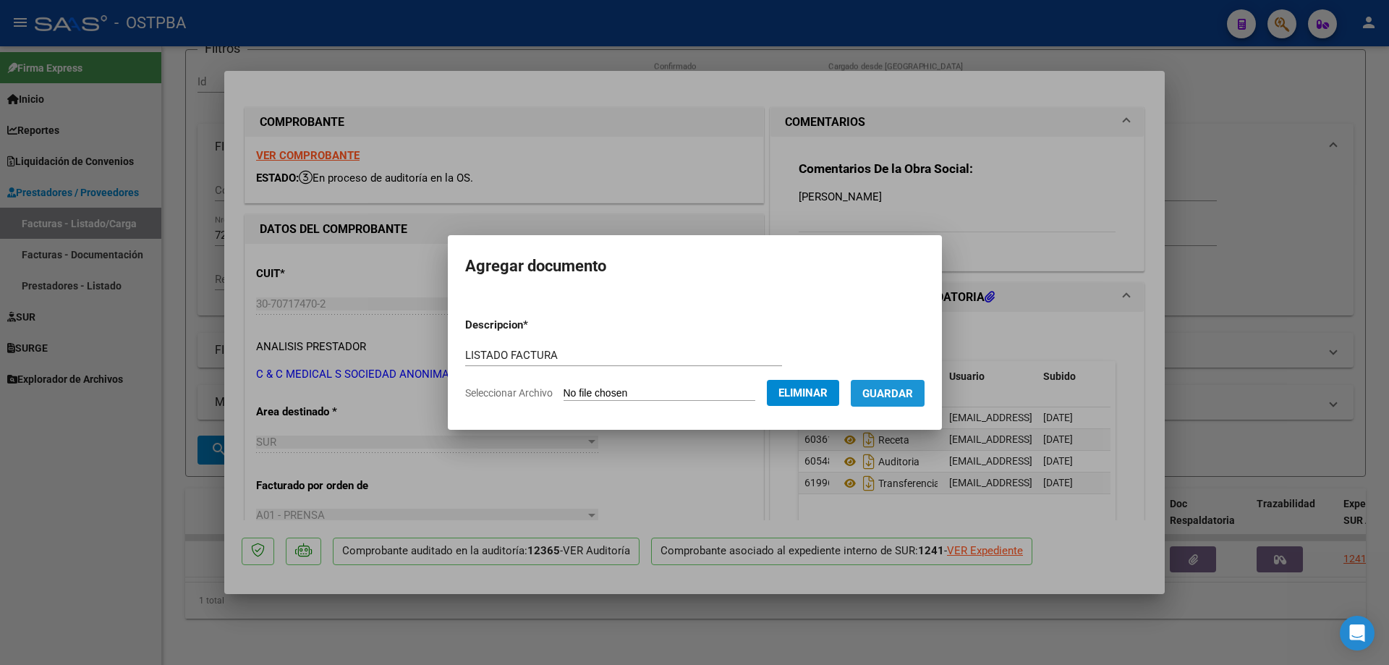
click at [913, 391] on span "Guardar" at bounding box center [887, 393] width 51 height 13
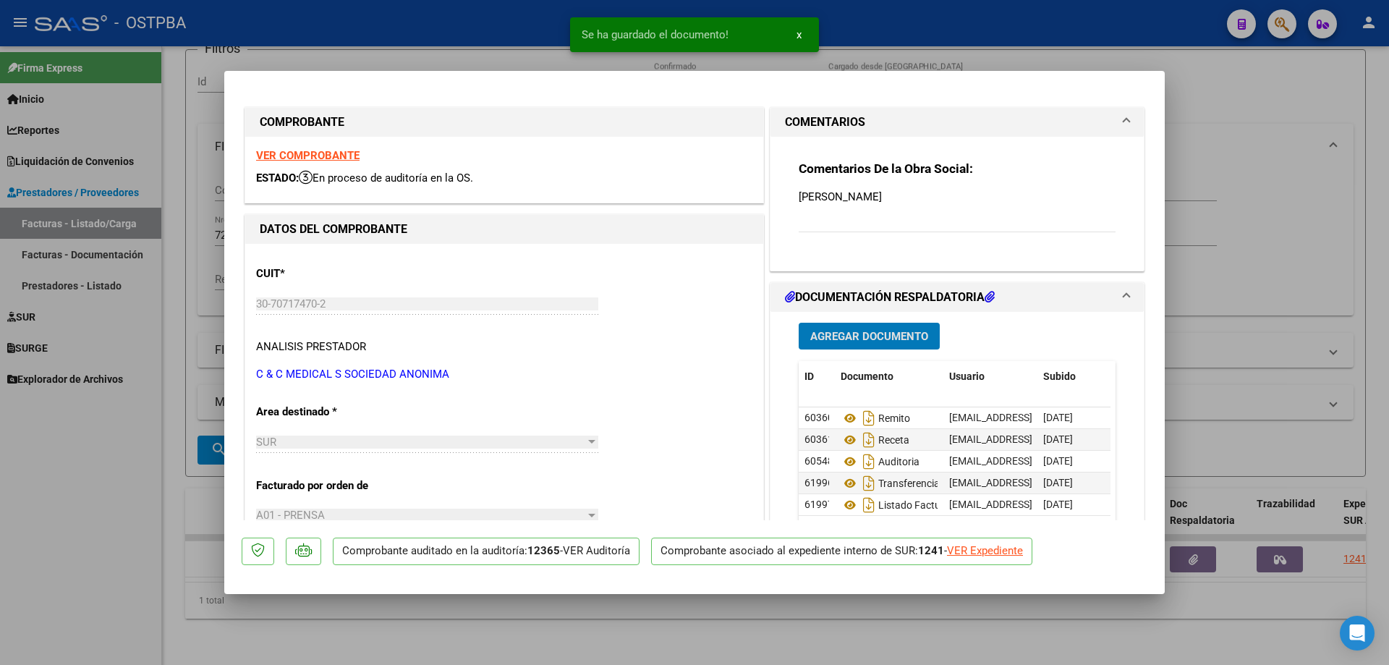
click at [828, 339] on span "Agregar Documento" at bounding box center [869, 336] width 118 height 13
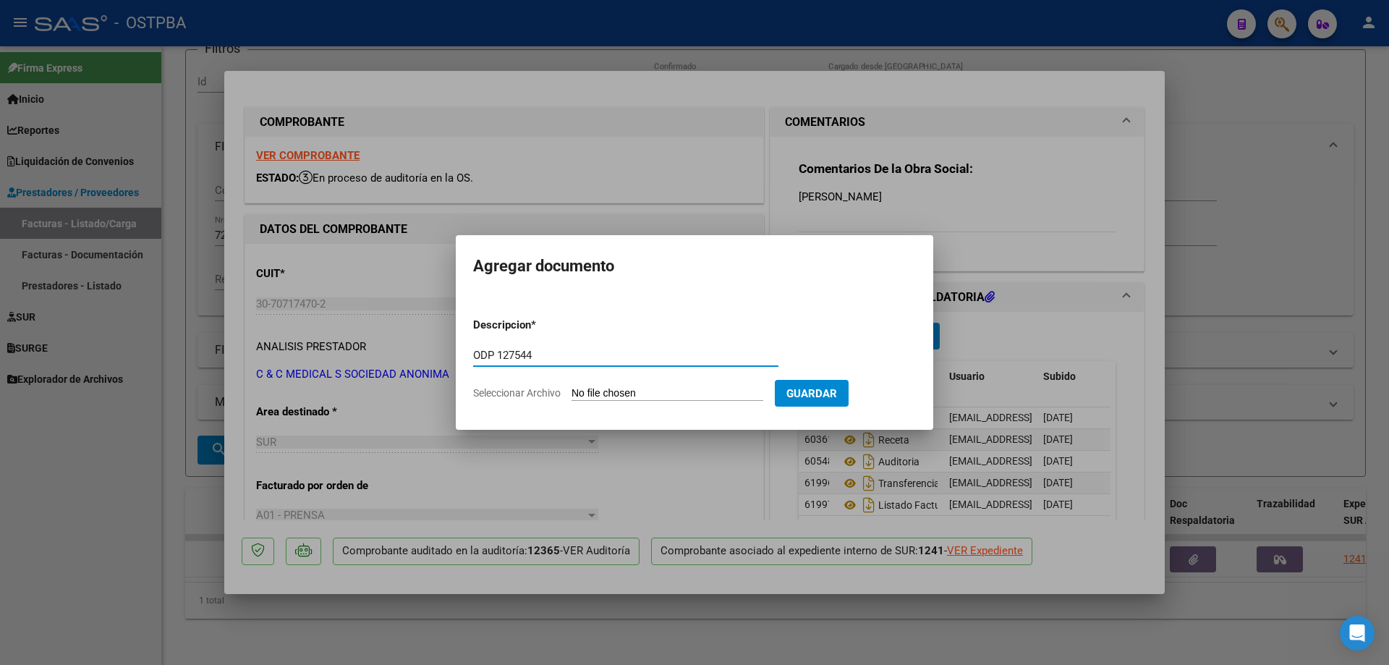
type input "ODP 127544"
click at [619, 394] on input "Seleccionar Archivo" at bounding box center [668, 394] width 192 height 14
type input "C:\fakepath\IMG_20250912_0003.pdf"
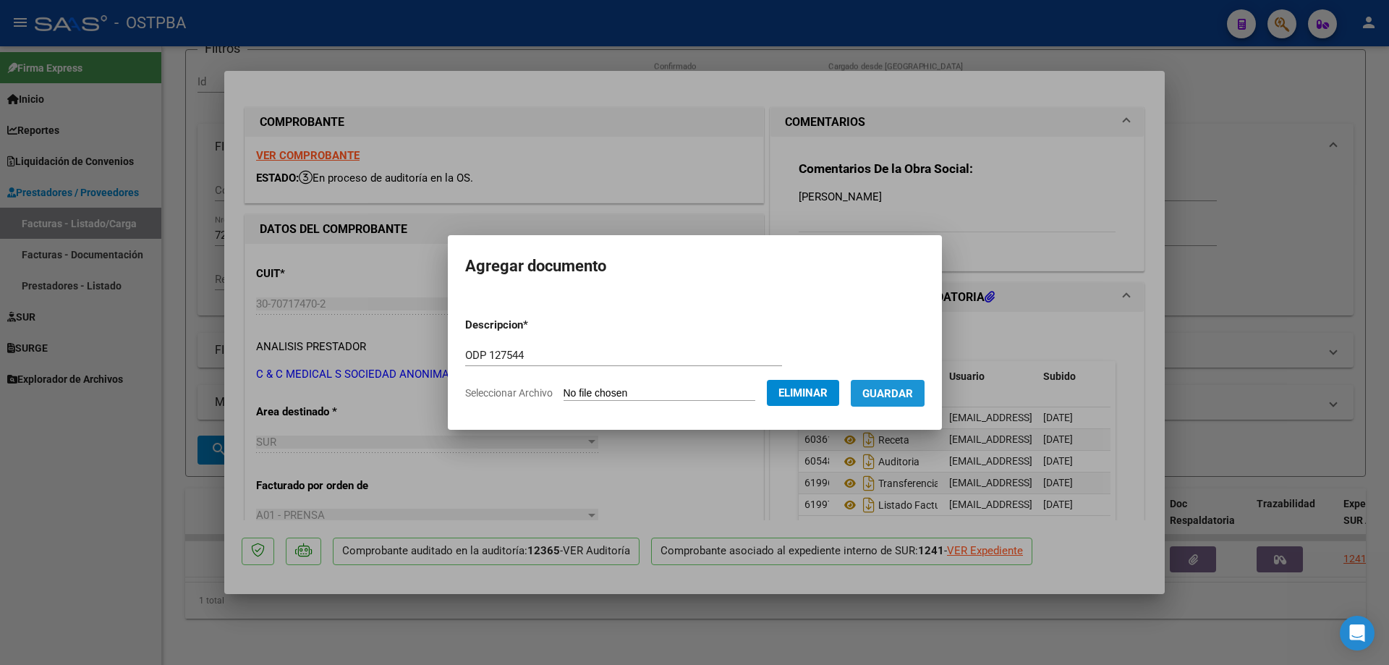
click at [883, 385] on button "Guardar" at bounding box center [888, 393] width 74 height 27
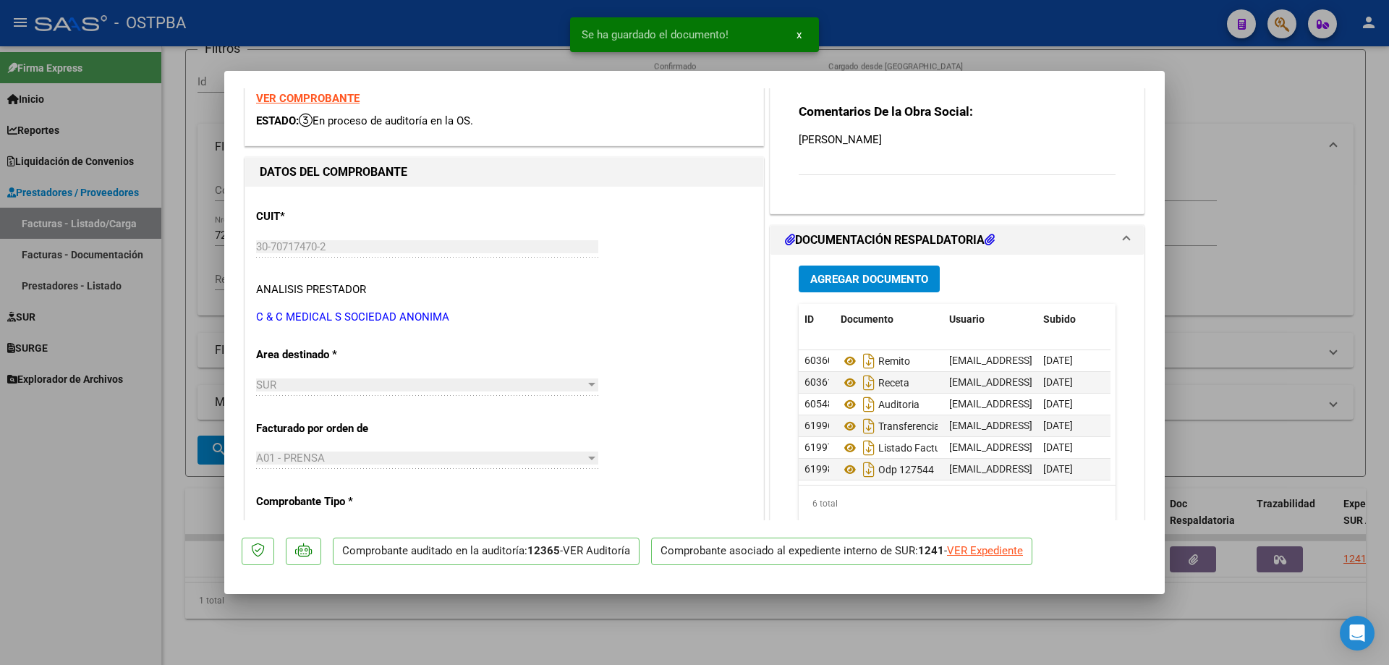
scroll to position [58, 0]
click at [558, 635] on div at bounding box center [694, 332] width 1389 height 665
type input "$ 0,00"
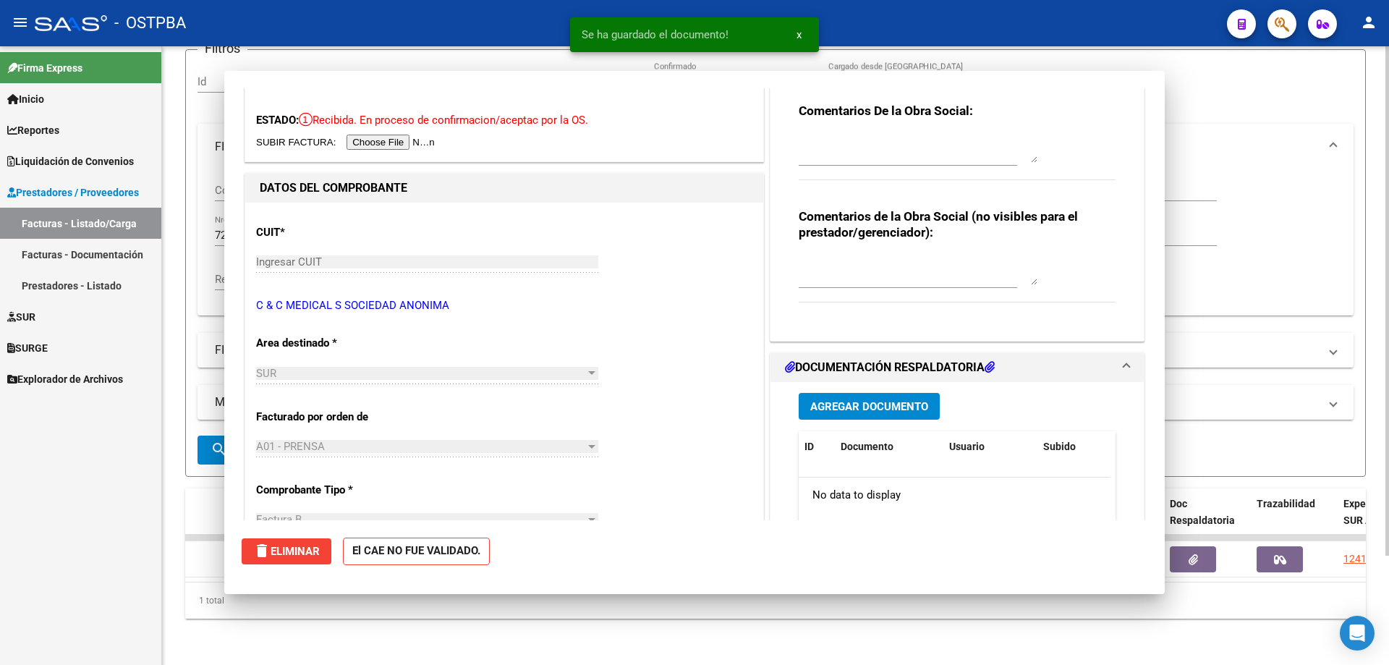
scroll to position [0, 0]
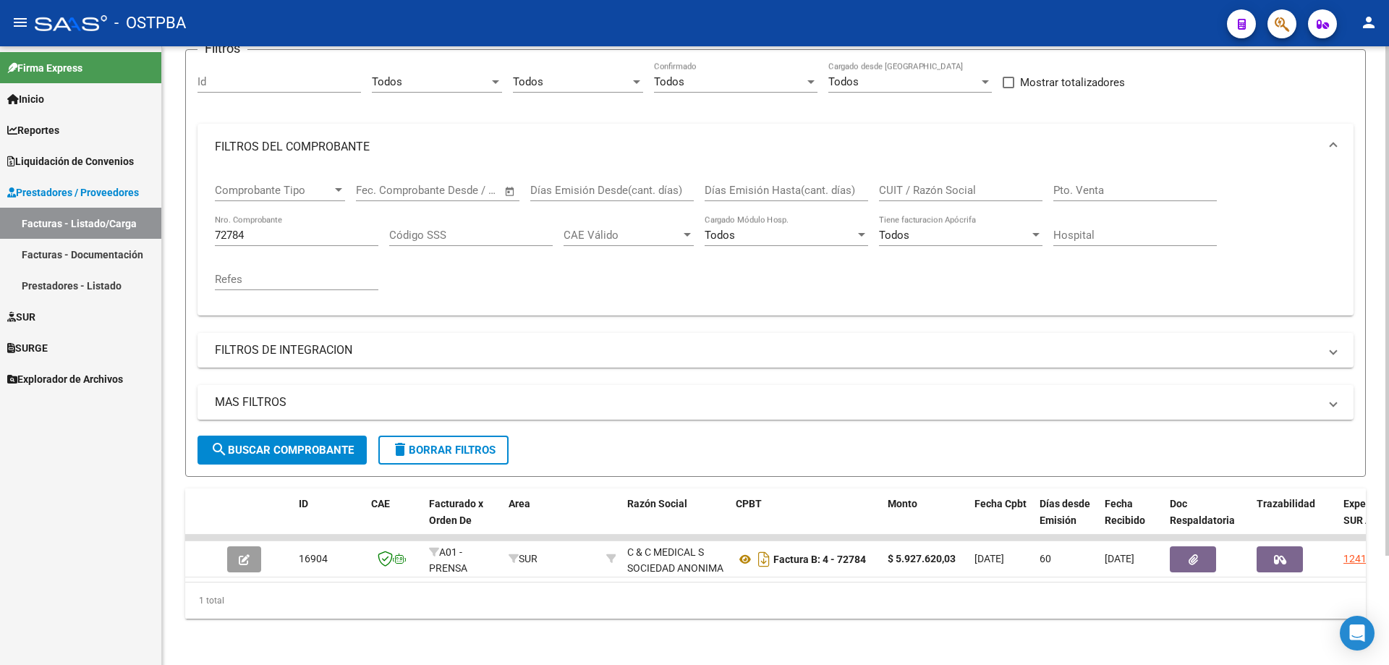
click at [305, 229] on input "72784" at bounding box center [297, 235] width 164 height 13
type input "7"
type input "20543"
click at [303, 443] on span "search Buscar Comprobante" at bounding box center [282, 449] width 143 height 13
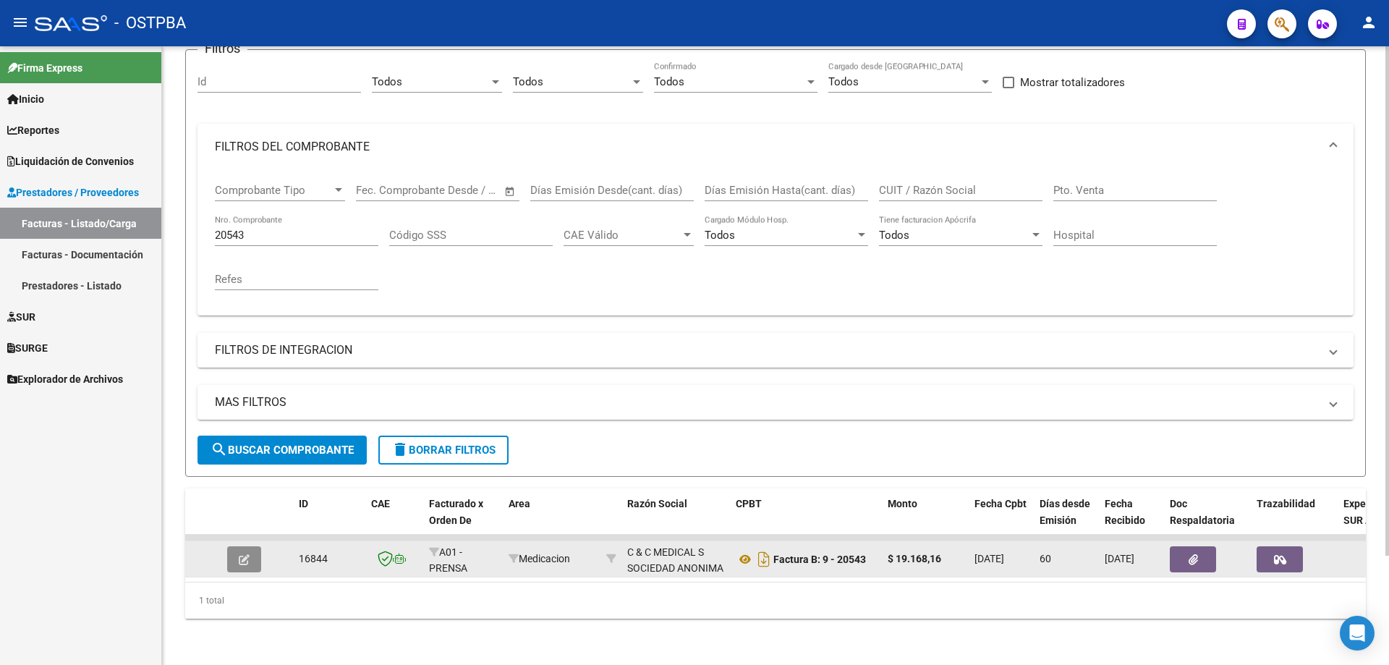
click at [242, 554] on icon "button" at bounding box center [244, 559] width 11 height 11
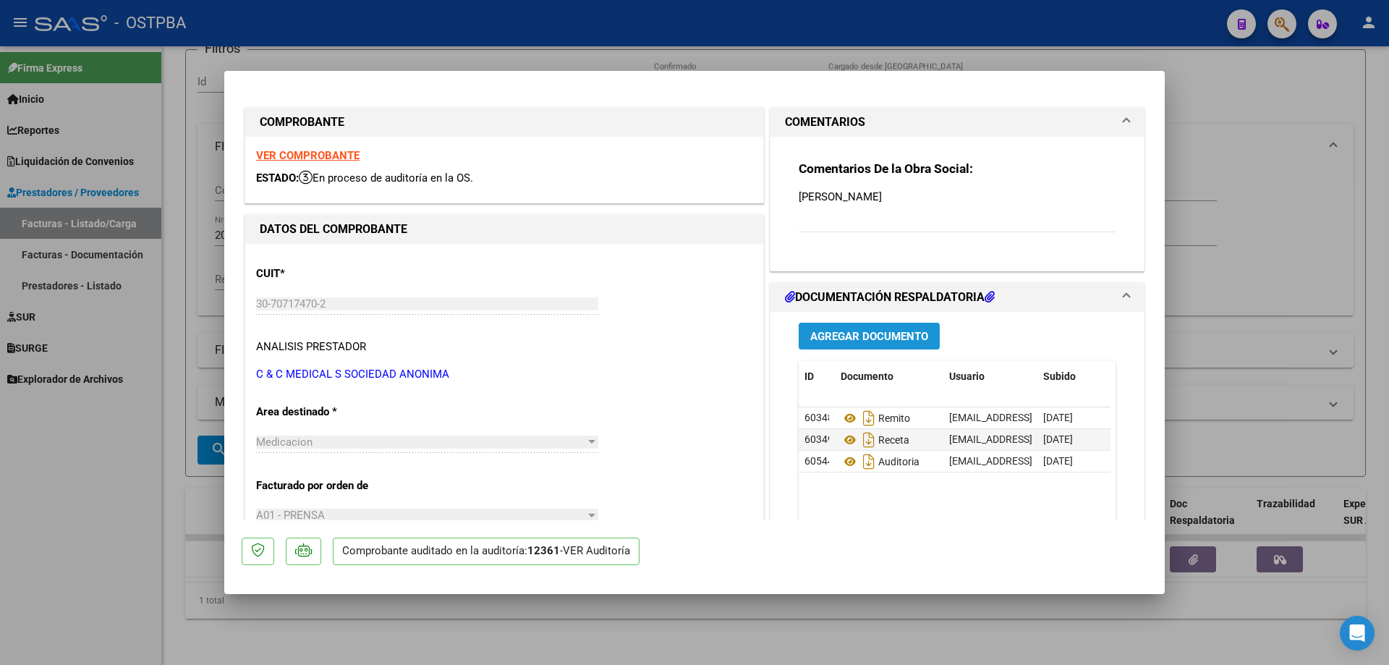
click at [846, 335] on span "Agregar Documento" at bounding box center [869, 336] width 118 height 13
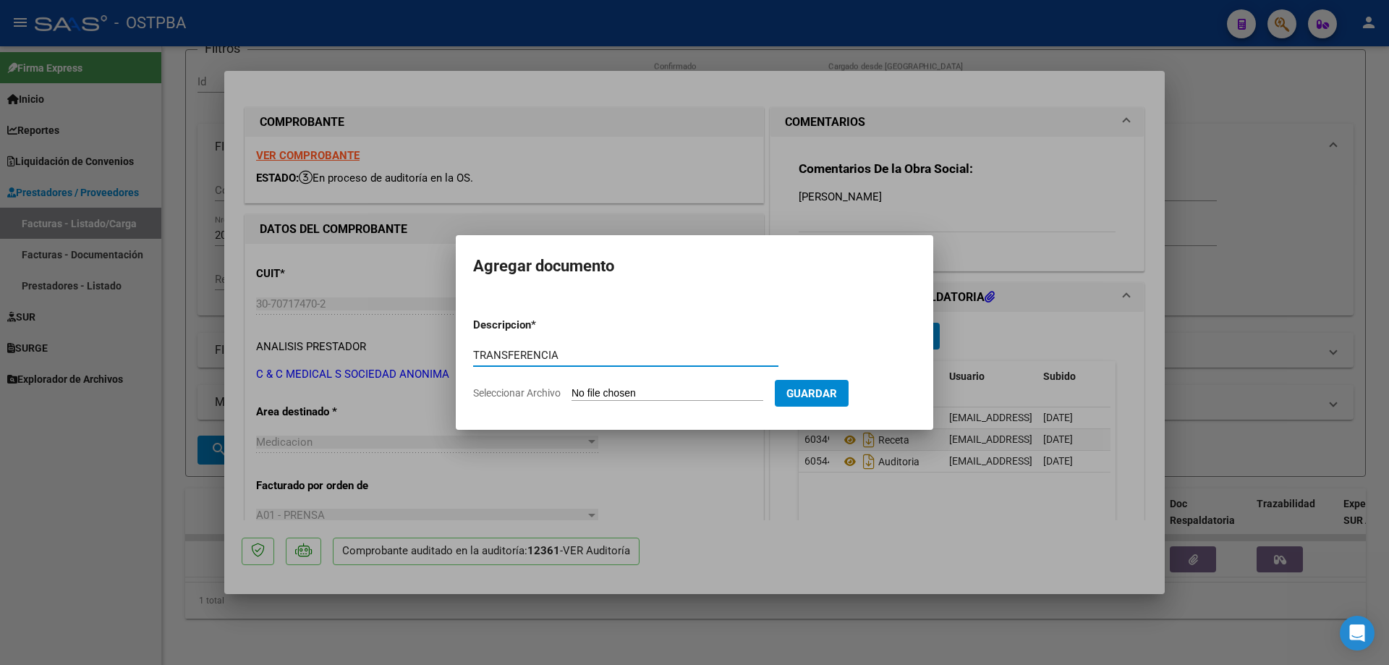
type input "TRANSFERENCIA"
click at [648, 394] on input "Seleccionar Archivo" at bounding box center [668, 394] width 192 height 14
type input "C:\fakepath\IMG_20250912_0001.pdf"
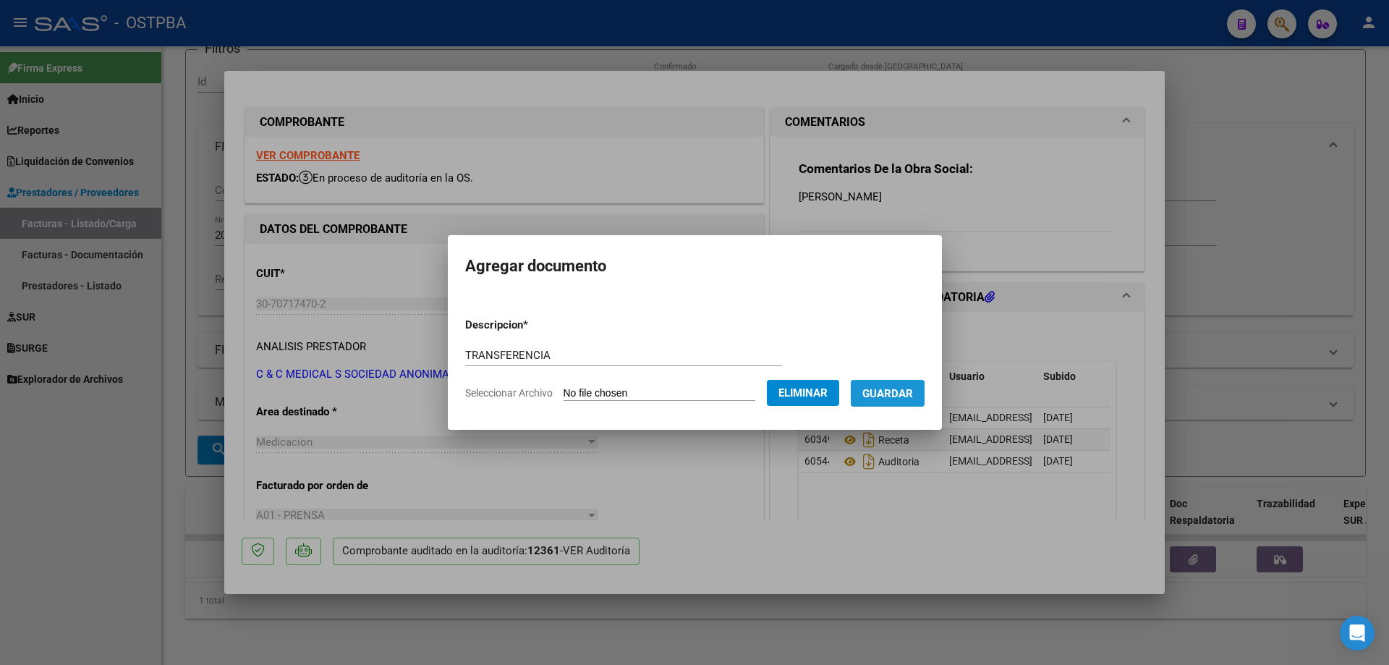
click at [895, 394] on span "Guardar" at bounding box center [887, 393] width 51 height 13
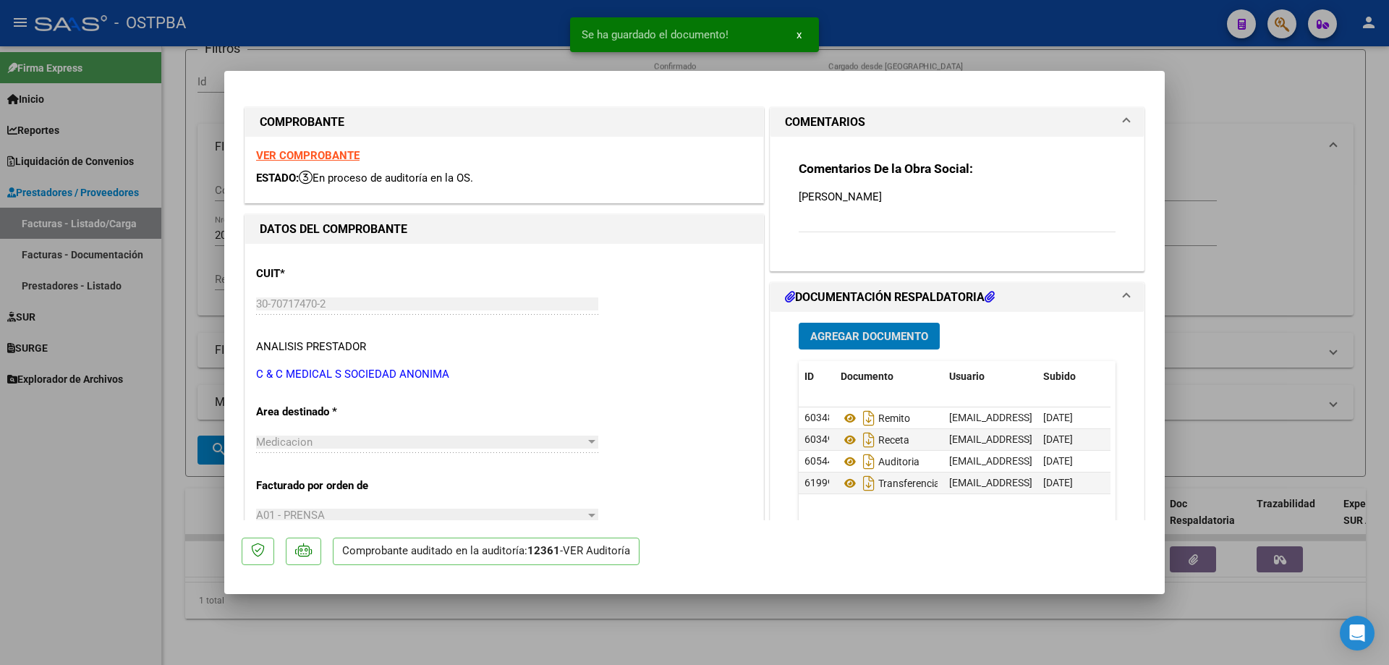
click at [862, 331] on span "Agregar Documento" at bounding box center [869, 336] width 118 height 13
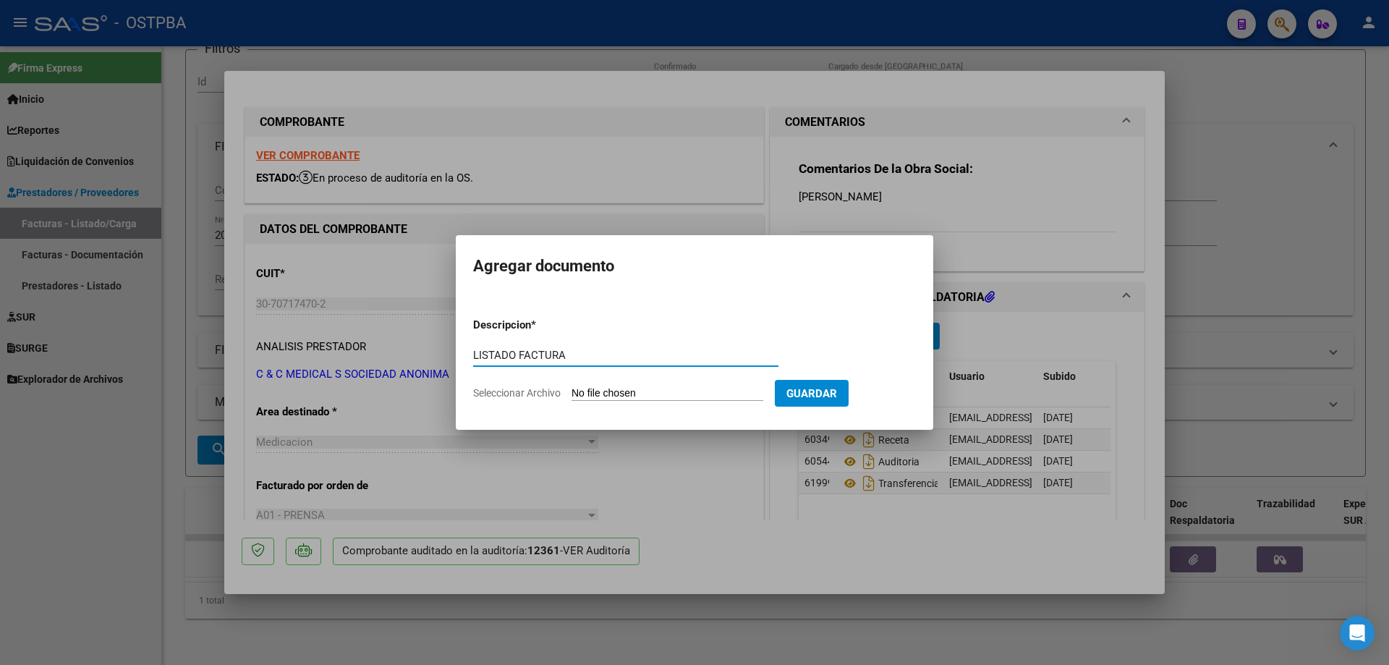
type input "LISTADO FACTURA"
click at [624, 395] on input "Seleccionar Archivo" at bounding box center [668, 394] width 192 height 14
type input "C:\fakepath\IMG_20250912_0002.pdf"
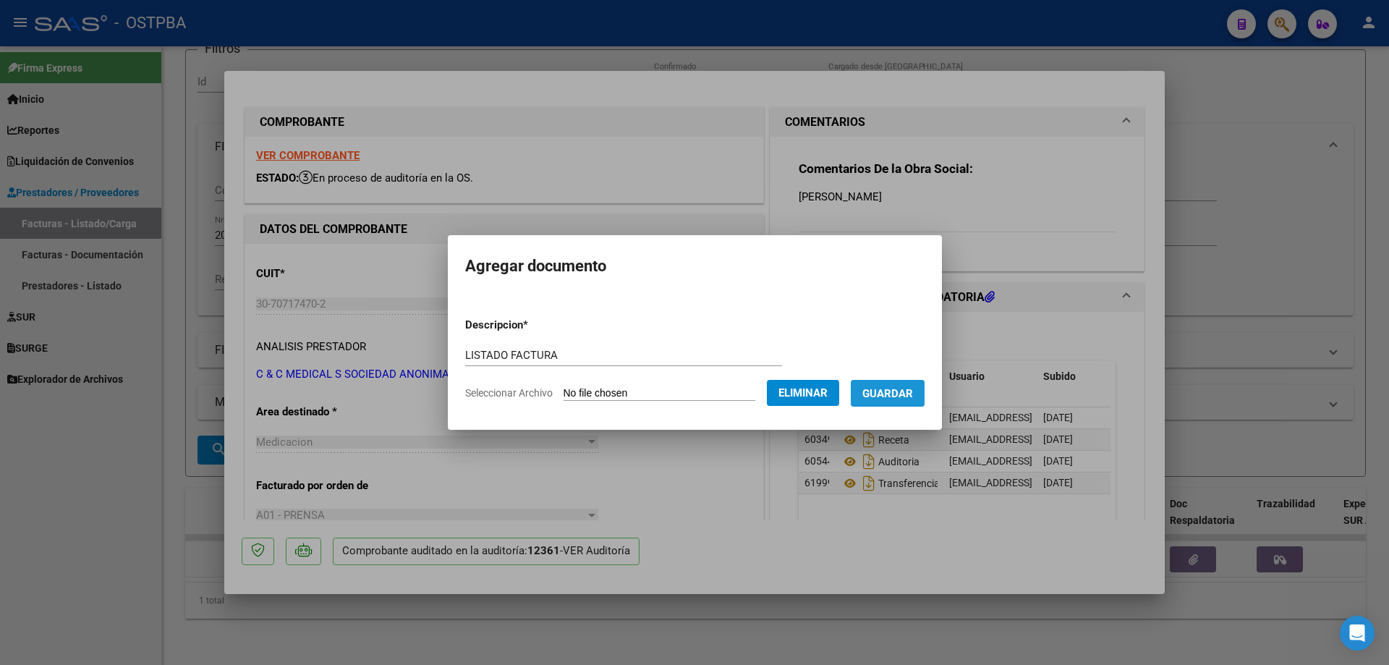
click at [896, 394] on span "Guardar" at bounding box center [887, 393] width 51 height 13
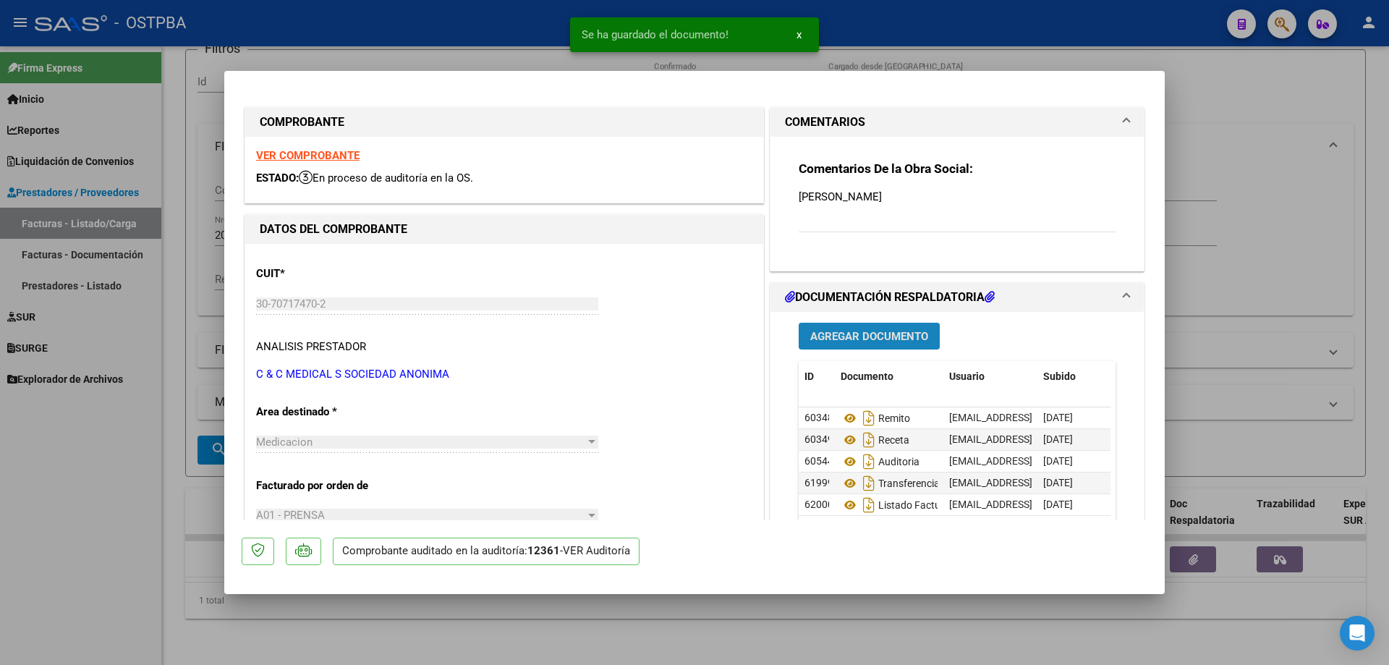
click at [855, 337] on span "Agregar Documento" at bounding box center [869, 336] width 118 height 13
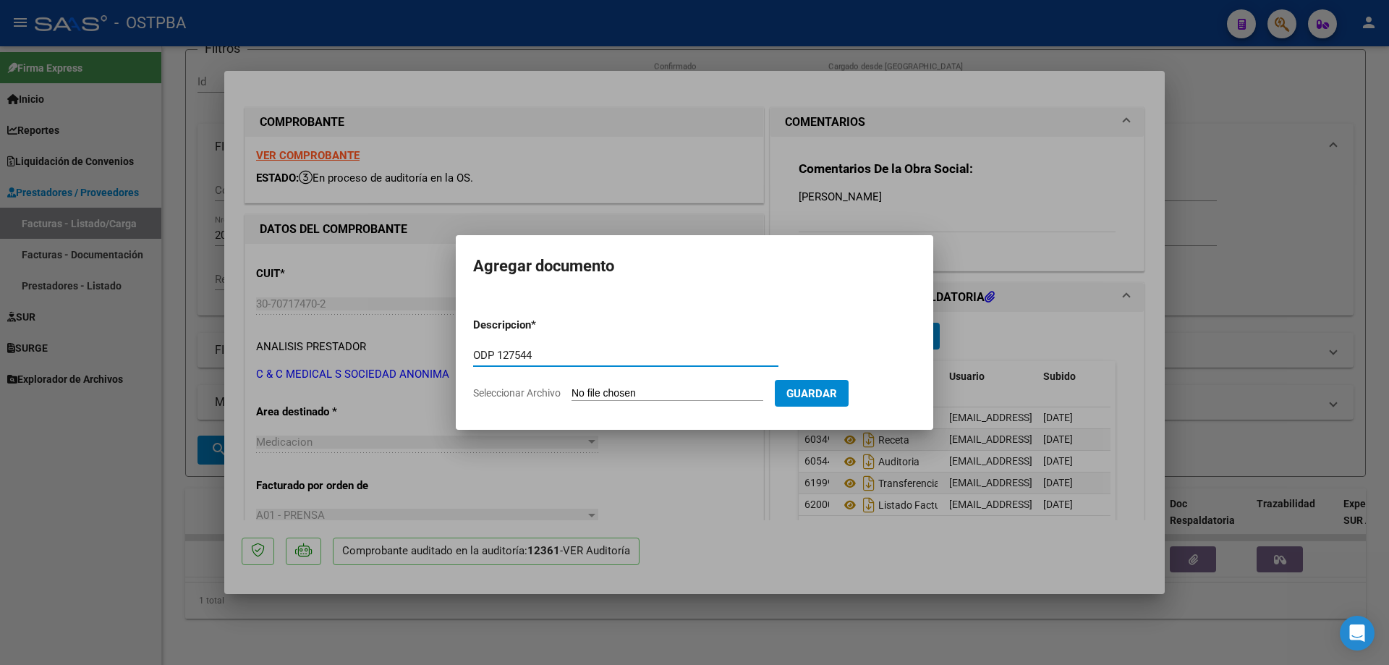
type input "ODP 127544"
click at [627, 391] on input "Seleccionar Archivo" at bounding box center [668, 394] width 192 height 14
type input "C:\fakepath\IMG_20250912_0003.pdf"
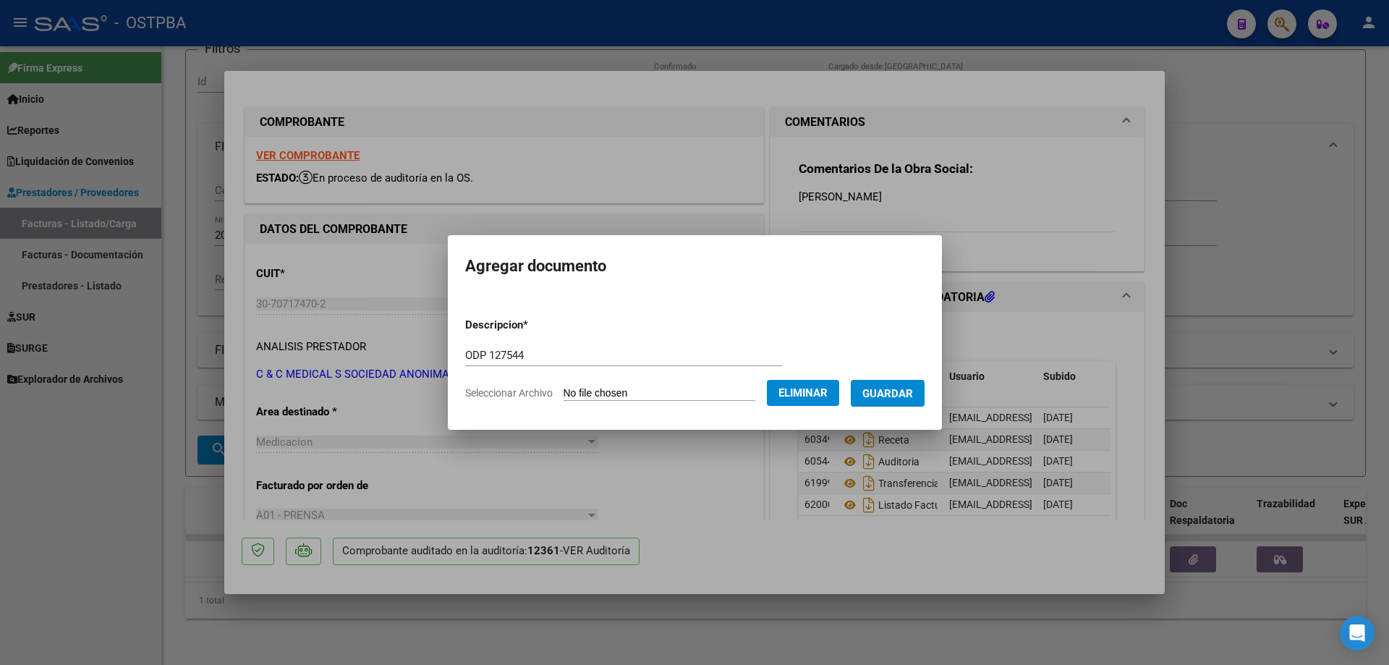
click at [905, 387] on span "Guardar" at bounding box center [887, 393] width 51 height 13
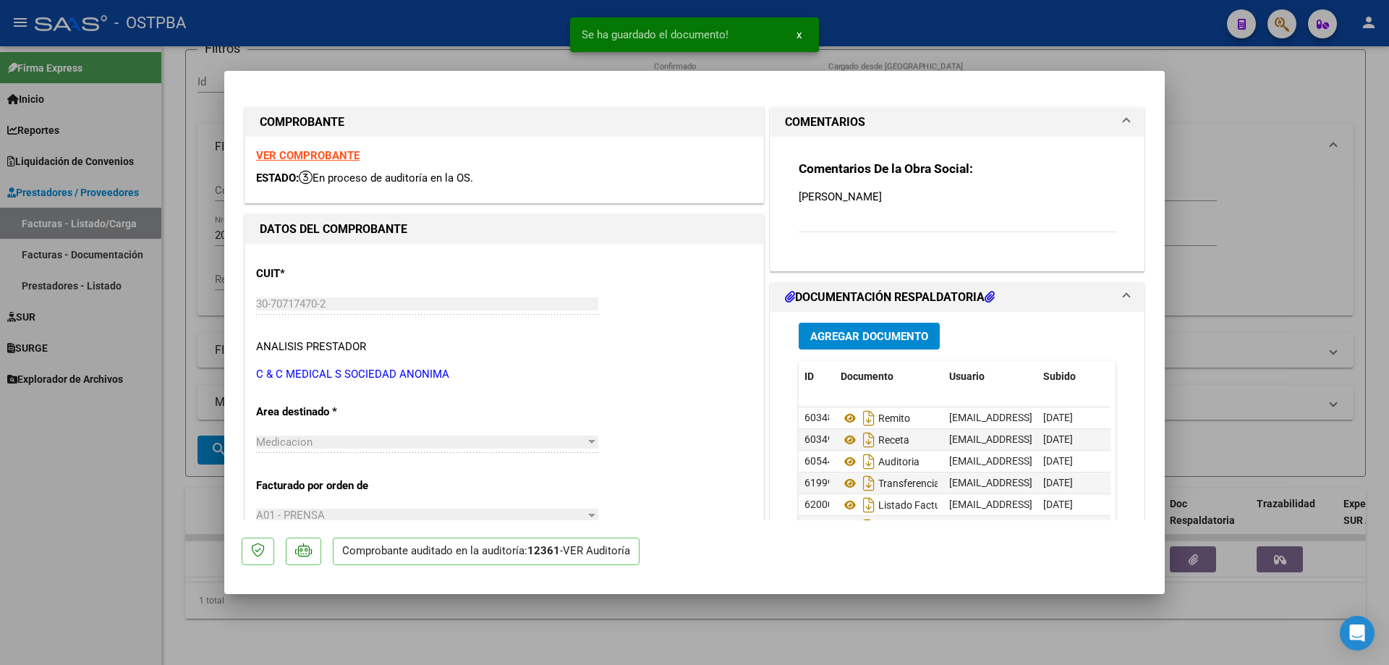
click at [685, 637] on div at bounding box center [694, 332] width 1389 height 665
type input "$ 0,00"
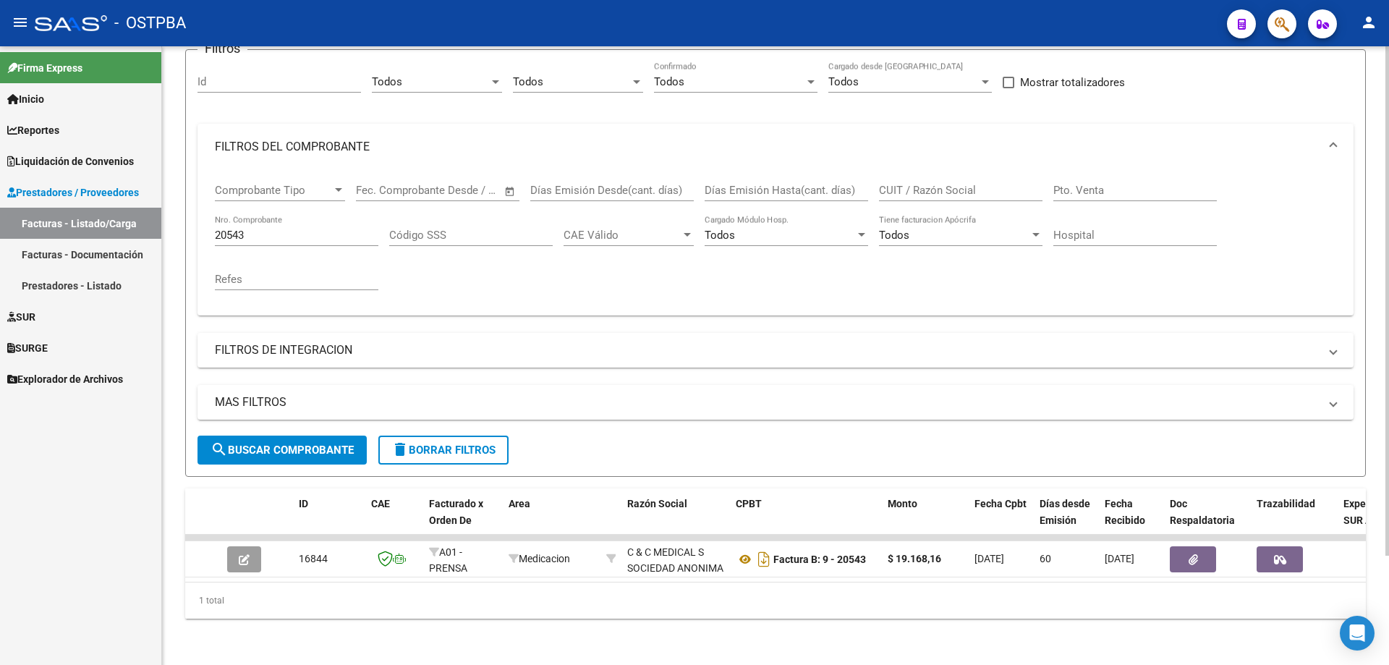
click at [296, 229] on input "20543" at bounding box center [297, 235] width 164 height 13
